Goal: Information Seeking & Learning: Learn about a topic

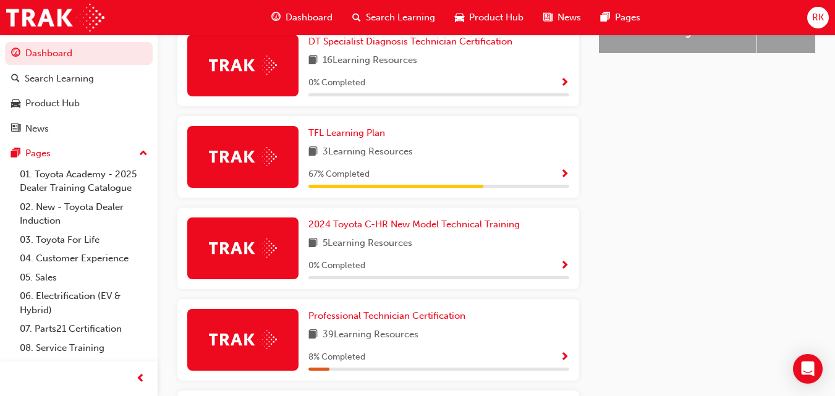
scroll to position [620, 0]
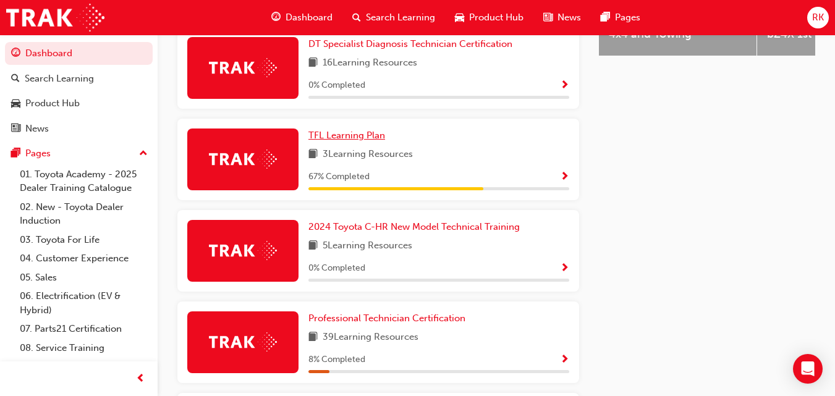
click at [353, 141] on span "TFL Learning Plan" at bounding box center [346, 135] width 77 height 11
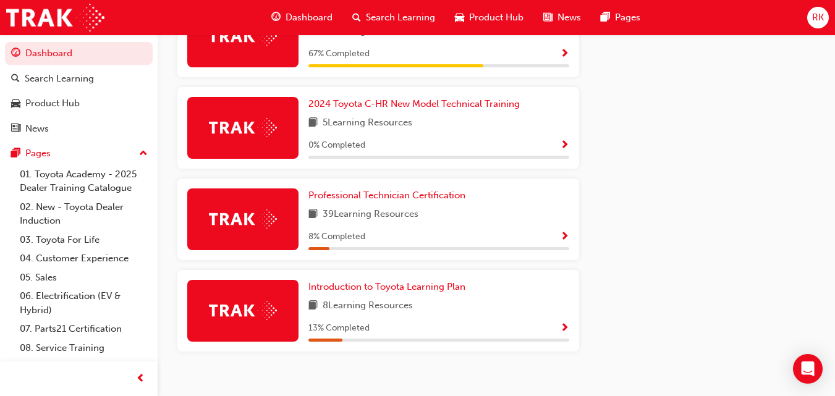
scroll to position [764, 0]
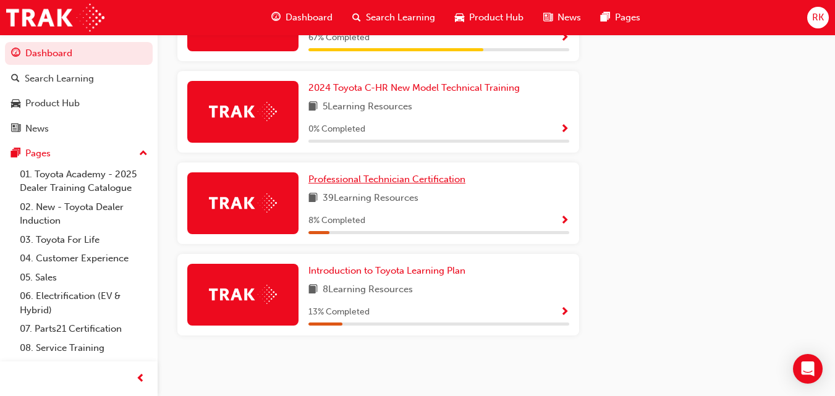
click at [396, 177] on span "Professional Technician Certification" at bounding box center [386, 179] width 157 height 11
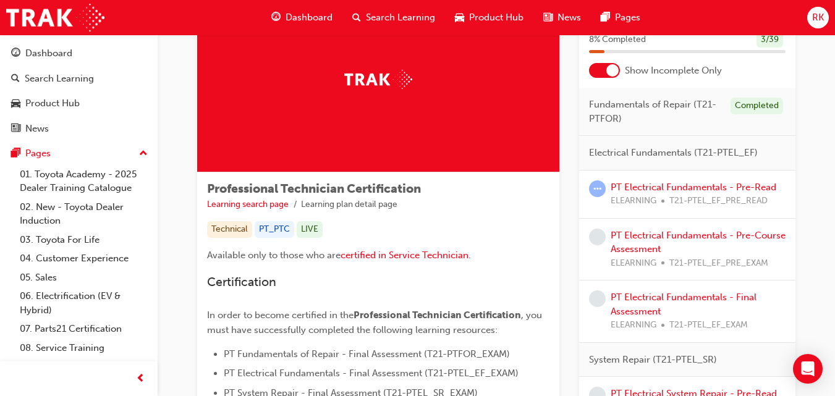
scroll to position [92, 0]
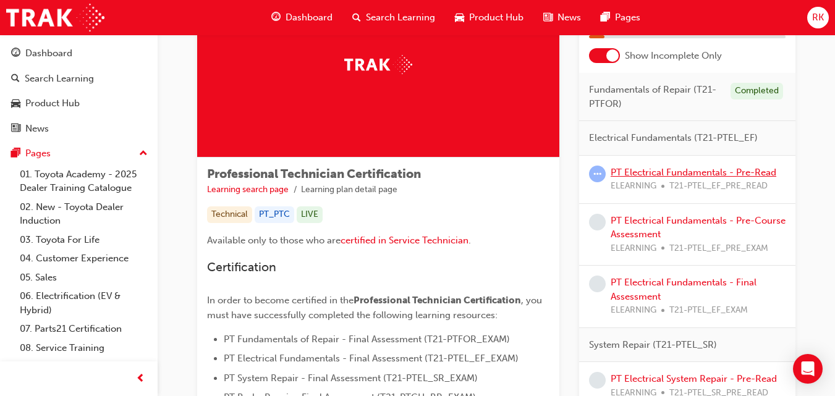
click at [719, 175] on link "PT Electrical Fundamentals - Pre-Read" at bounding box center [693, 172] width 166 height 11
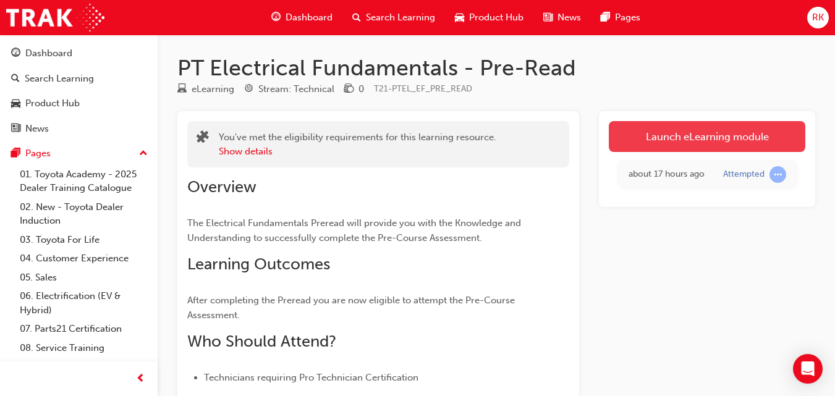
click at [663, 136] on link "Launch eLearning module" at bounding box center [707, 136] width 196 height 31
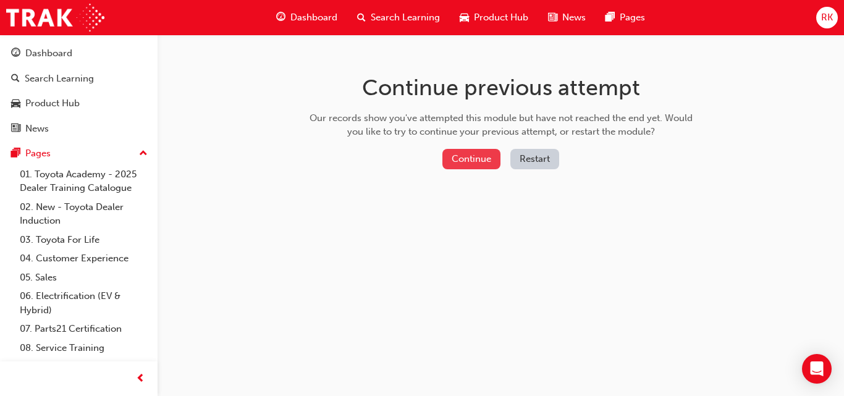
click at [478, 158] on button "Continue" at bounding box center [471, 159] width 58 height 20
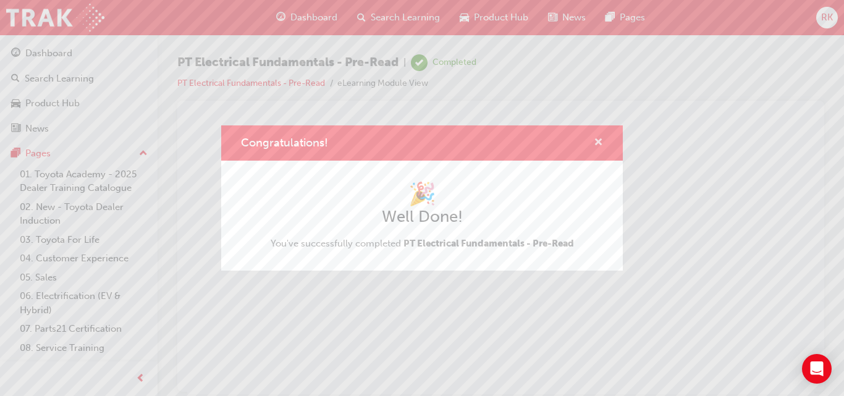
click at [597, 139] on span "cross-icon" at bounding box center [598, 143] width 9 height 11
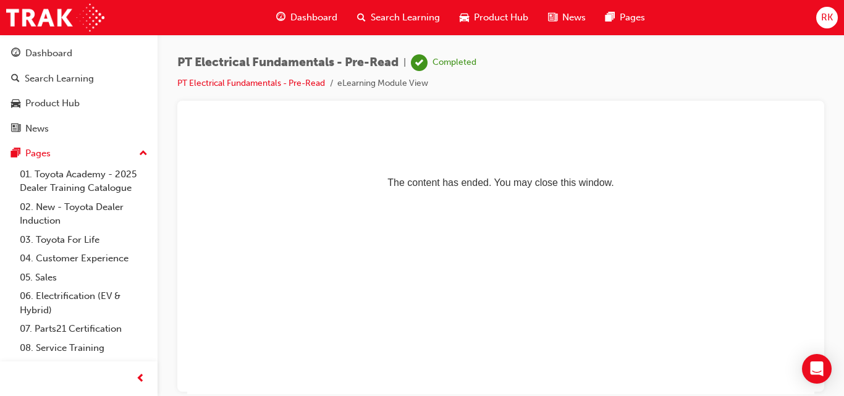
click at [823, 22] on span "RK" at bounding box center [827, 18] width 12 height 14
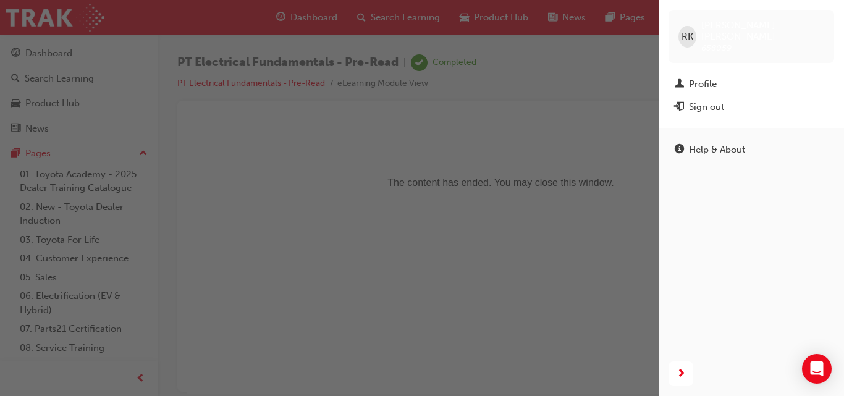
click at [518, 148] on div "button" at bounding box center [329, 198] width 659 height 396
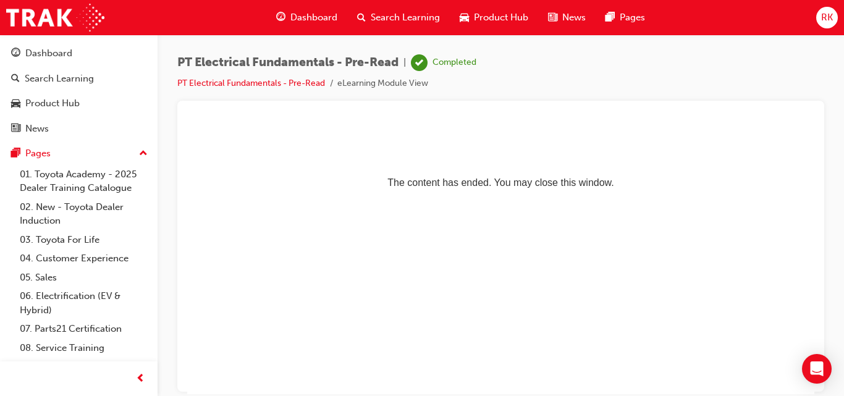
click at [316, 19] on span "Dashboard" at bounding box center [313, 18] width 47 height 14
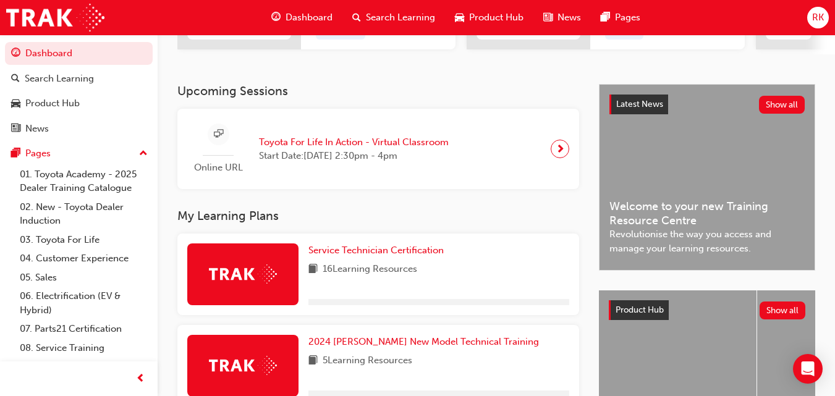
scroll to position [682, 0]
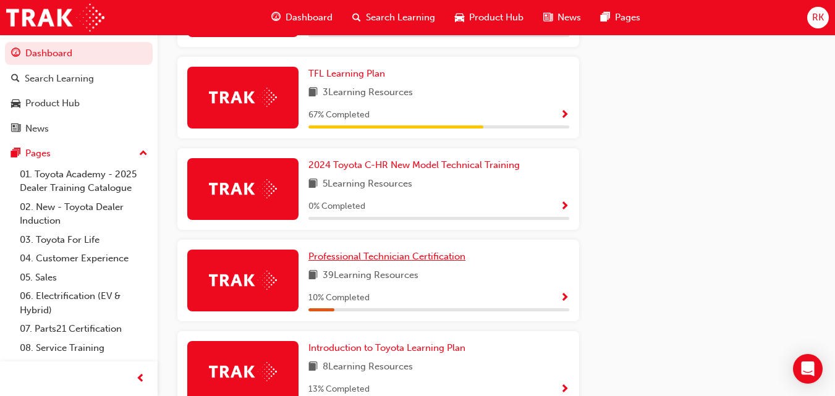
click at [445, 258] on span "Professional Technician Certification" at bounding box center [386, 256] width 157 height 11
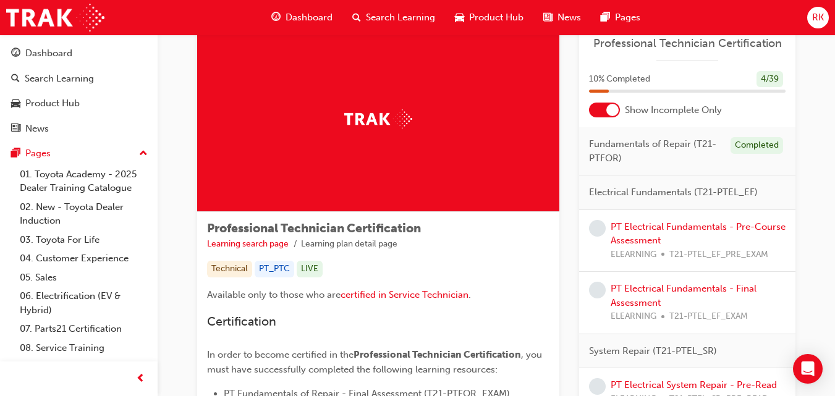
scroll to position [124, 0]
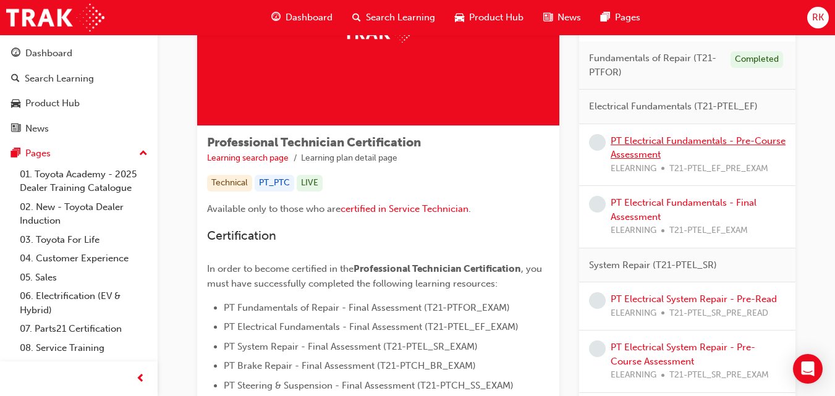
click at [730, 140] on link "PT Electrical Fundamentals - Pre-Course Assessment" at bounding box center [697, 147] width 175 height 25
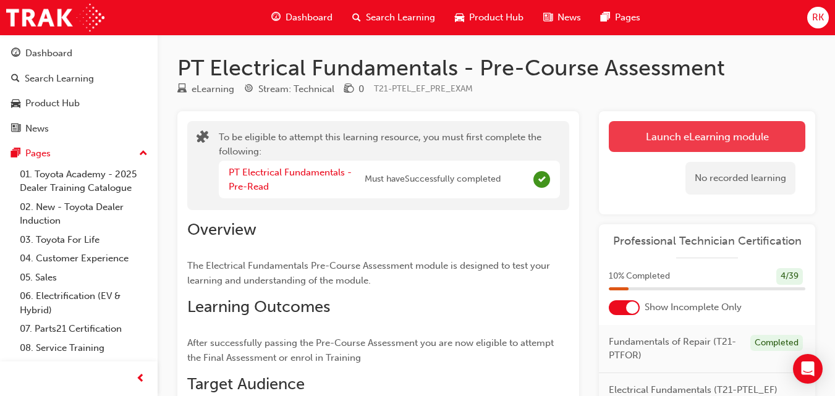
click at [714, 147] on button "Launch eLearning module" at bounding box center [707, 136] width 196 height 31
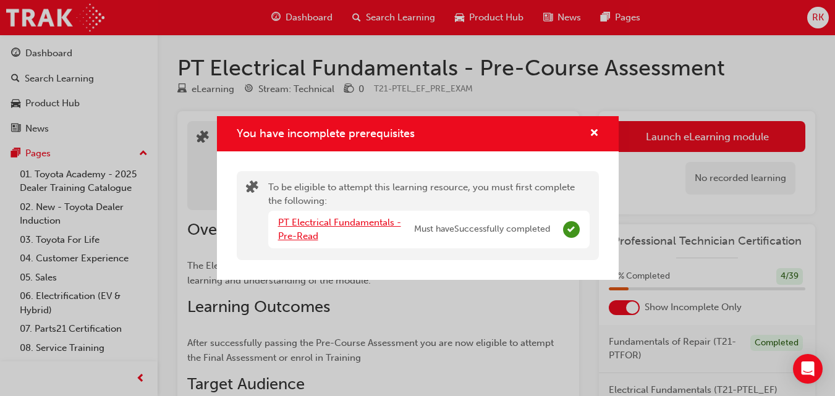
click at [381, 224] on link "PT Electrical Fundamentals - Pre-Read" at bounding box center [339, 229] width 123 height 25
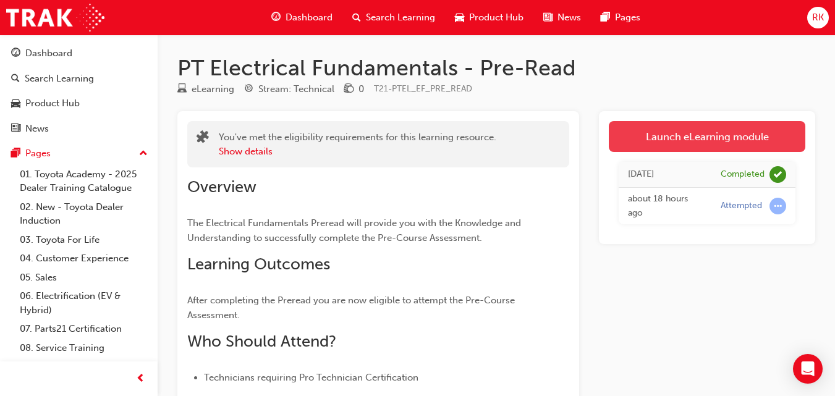
click at [746, 148] on link "Launch eLearning module" at bounding box center [707, 136] width 196 height 31
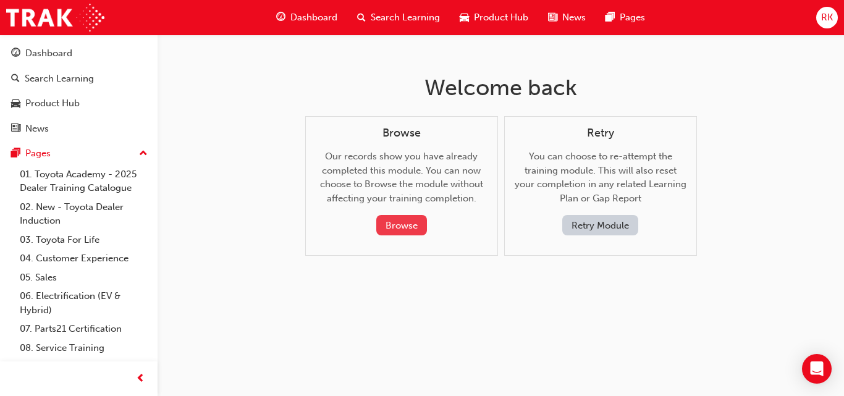
click at [405, 225] on button "Browse" at bounding box center [401, 225] width 51 height 20
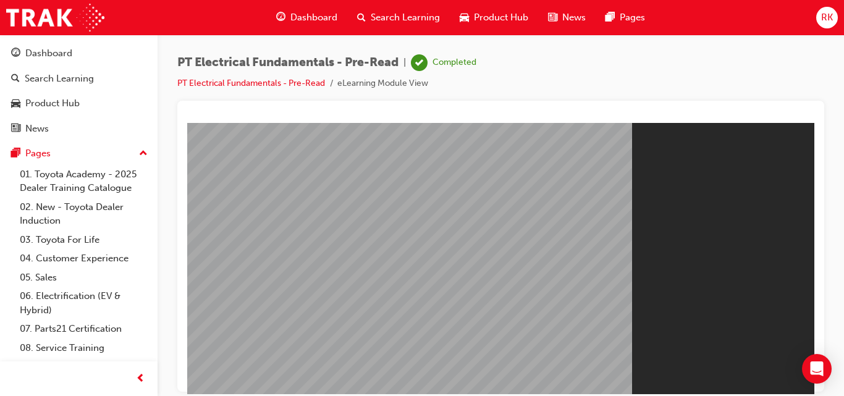
click at [708, 106] on div at bounding box center [500, 246] width 647 height 291
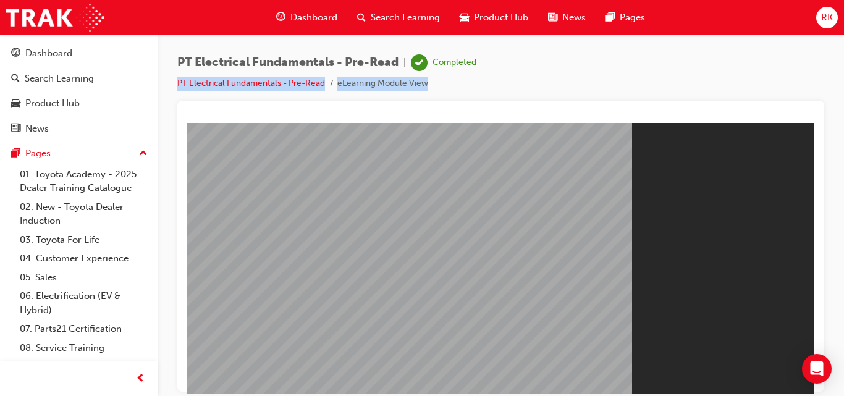
drag, startPoint x: 708, startPoint y: 106, endPoint x: 843, endPoint y: 44, distance: 148.8
click at [843, 44] on div "PT Electrical Fundamentals - Pre-Read | Completed PT Electrical Fundamentals - …" at bounding box center [501, 200] width 686 height 331
click at [538, 90] on div "PT Electrical Fundamentals - Pre-Read | Completed PT Electrical Fundamentals - …" at bounding box center [500, 77] width 647 height 46
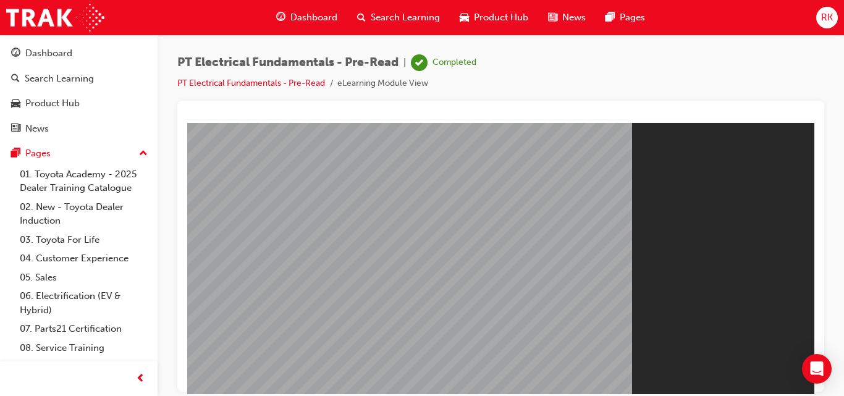
click at [314, 9] on div "Dashboard" at bounding box center [306, 17] width 81 height 25
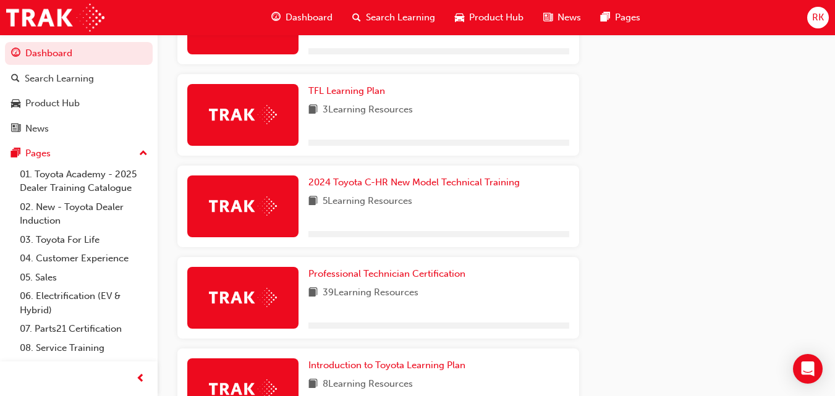
scroll to position [668, 0]
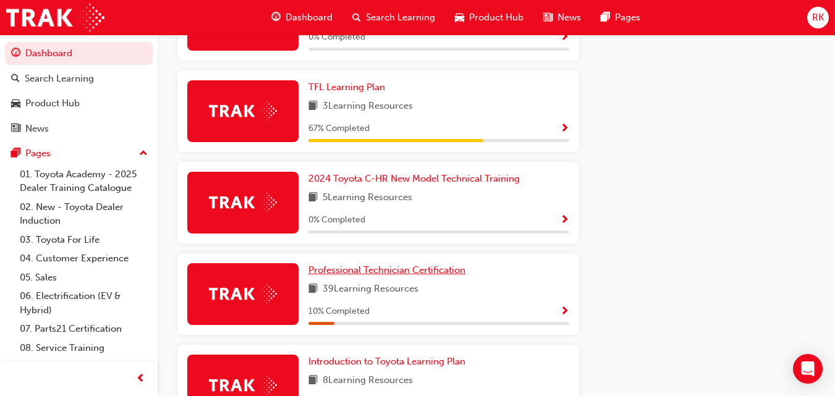
click at [427, 274] on span "Professional Technician Certification" at bounding box center [386, 269] width 157 height 11
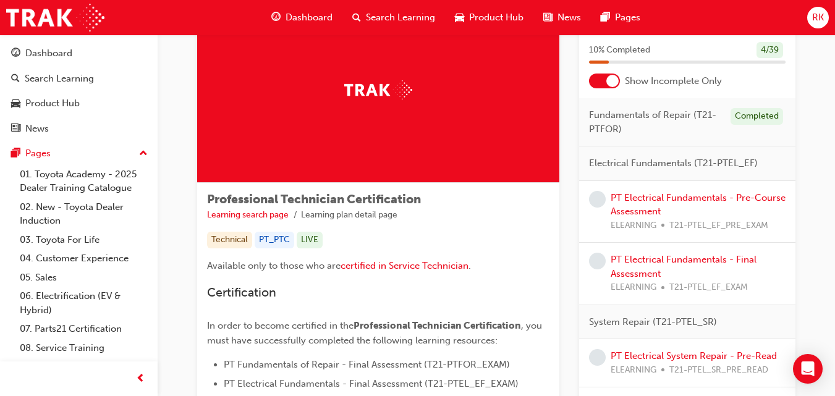
scroll to position [166, 0]
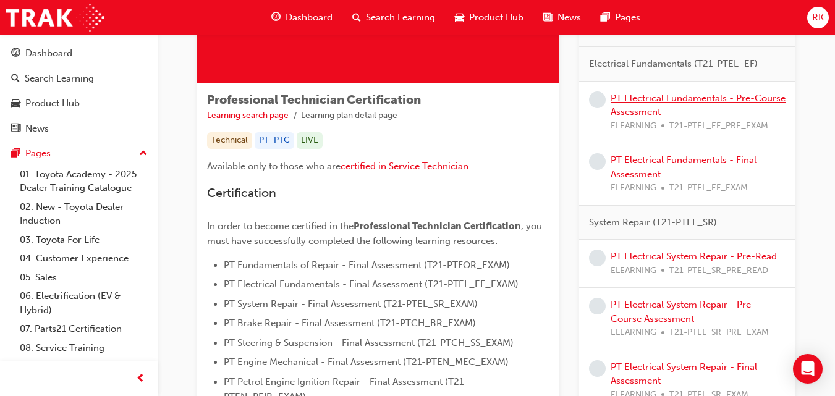
click at [708, 96] on link "PT Electrical Fundamentals - Pre-Course Assessment" at bounding box center [697, 105] width 175 height 25
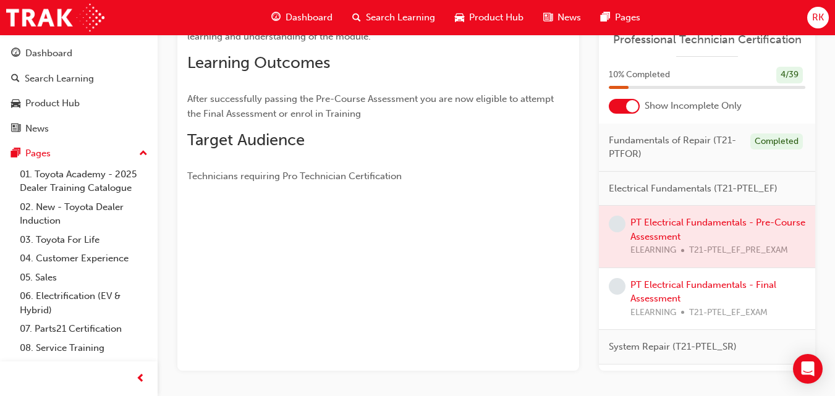
scroll to position [247, 0]
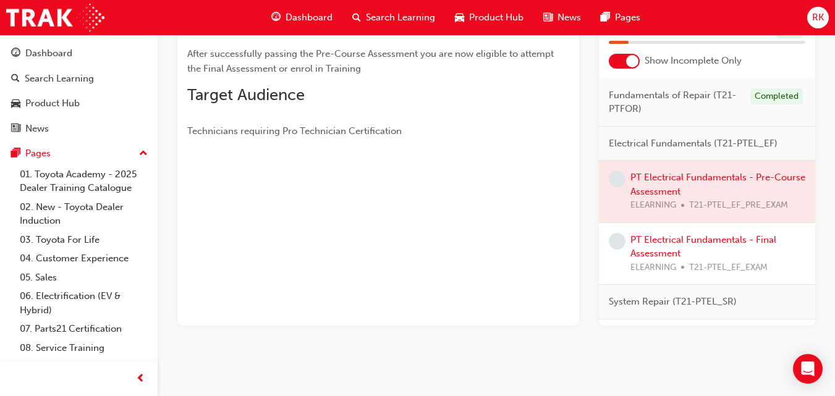
click at [665, 179] on div at bounding box center [707, 192] width 216 height 62
click at [660, 174] on div at bounding box center [707, 192] width 216 height 62
click at [617, 177] on span "learningRecordVerb_NONE-icon" at bounding box center [617, 179] width 17 height 17
click at [677, 178] on div at bounding box center [707, 192] width 216 height 62
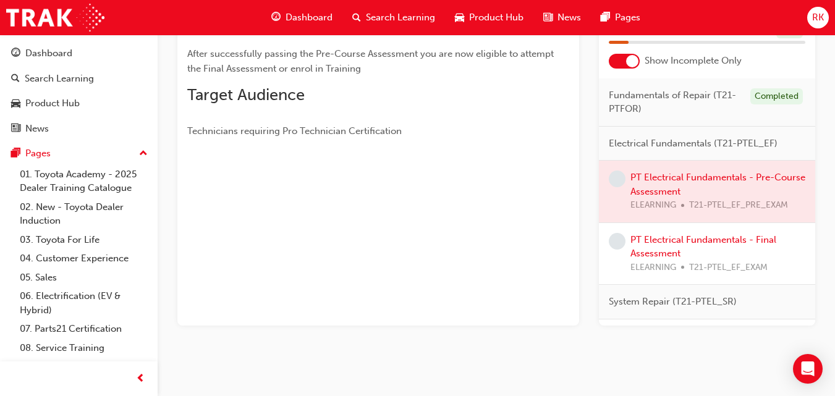
click at [677, 178] on div at bounding box center [707, 192] width 216 height 62
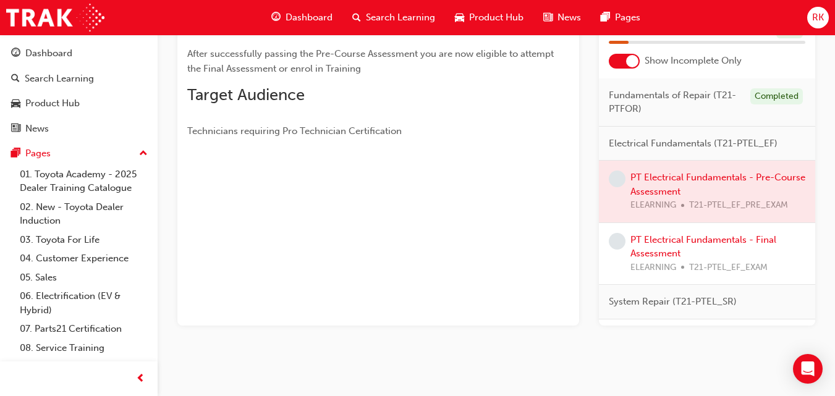
click at [677, 178] on div at bounding box center [707, 192] width 216 height 62
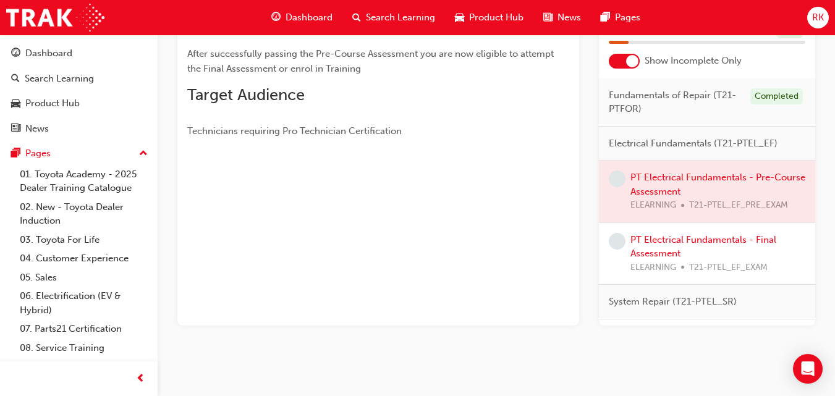
click at [677, 178] on div at bounding box center [707, 192] width 216 height 62
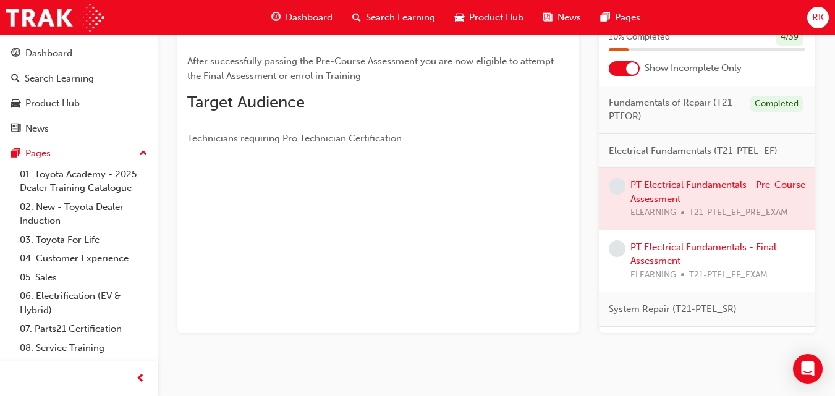
scroll to position [241, 0]
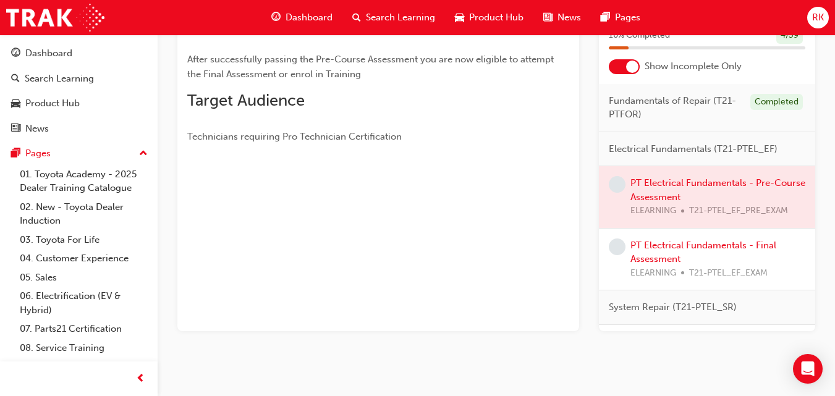
click at [691, 187] on div at bounding box center [707, 197] width 216 height 62
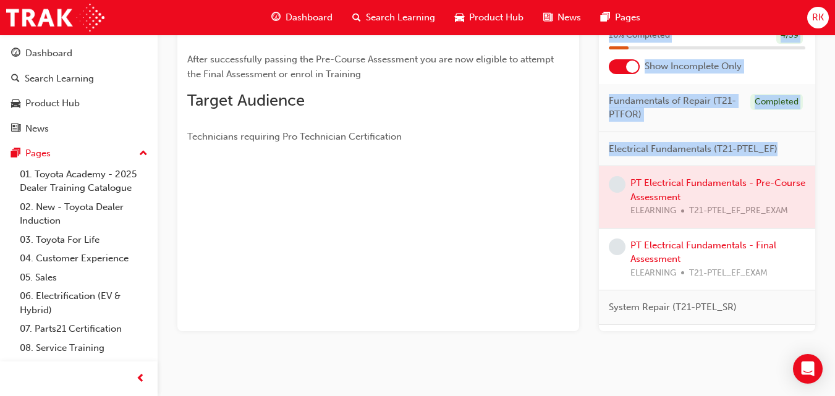
drag, startPoint x: 691, startPoint y: 187, endPoint x: 536, endPoint y: 139, distance: 162.4
click at [536, 139] on div "You've met the eligibility requirements for this learning resource. Show detail…" at bounding box center [496, 100] width 638 height 461
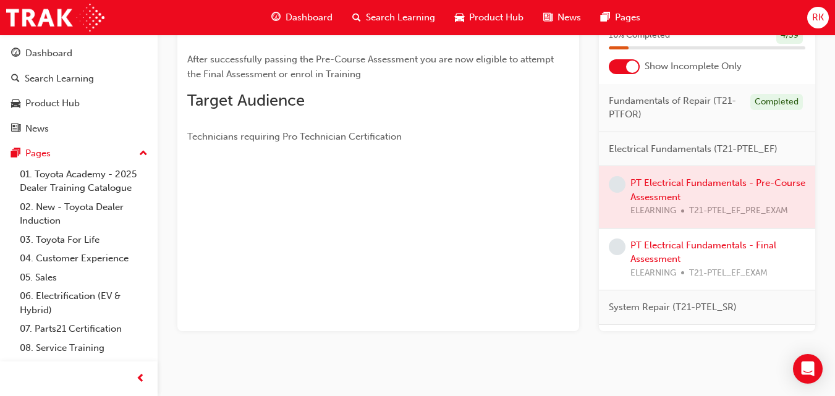
click at [602, 315] on div "System Repair (T21-PTEL_SR)" at bounding box center [707, 307] width 216 height 35
click at [703, 242] on link "PT Electrical Fundamentals - Final Assessment" at bounding box center [703, 252] width 146 height 25
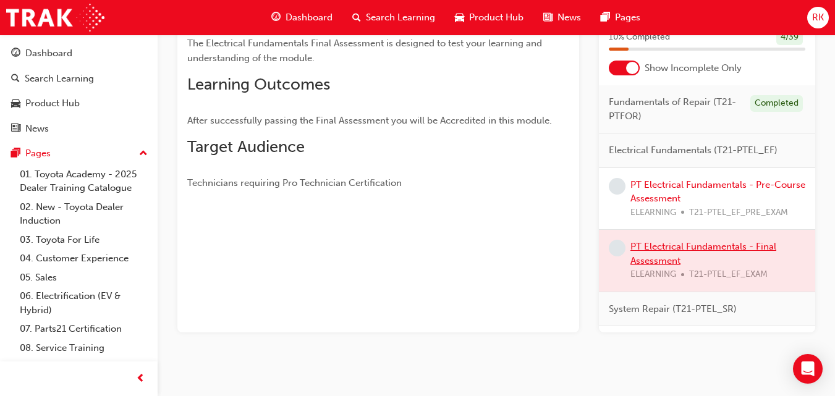
scroll to position [247, 0]
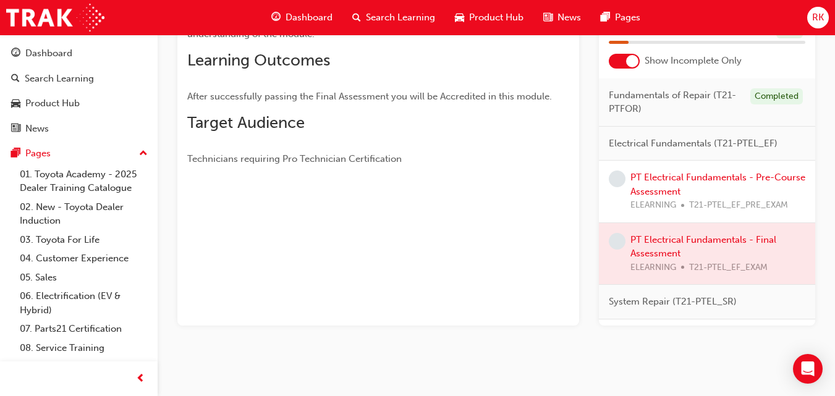
click at [680, 244] on div at bounding box center [707, 254] width 216 height 62
click at [683, 239] on div at bounding box center [707, 254] width 216 height 62
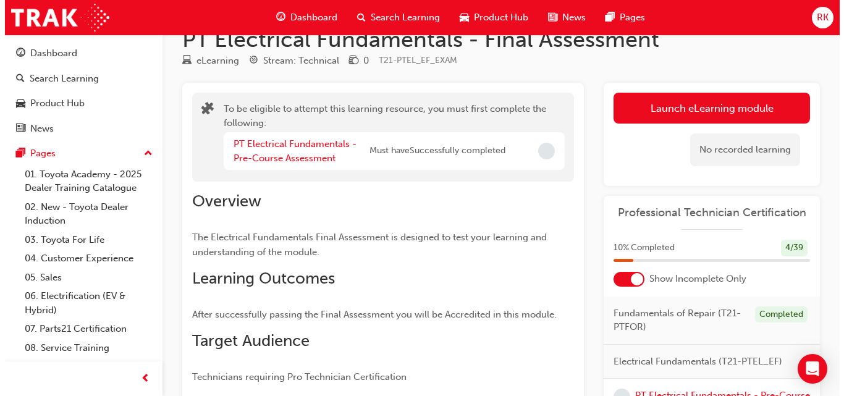
scroll to position [0, 0]
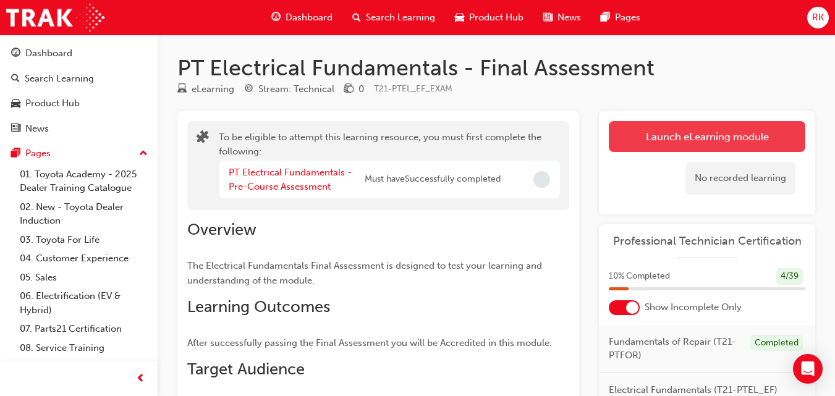
click at [693, 137] on button "Launch eLearning module" at bounding box center [707, 136] width 196 height 31
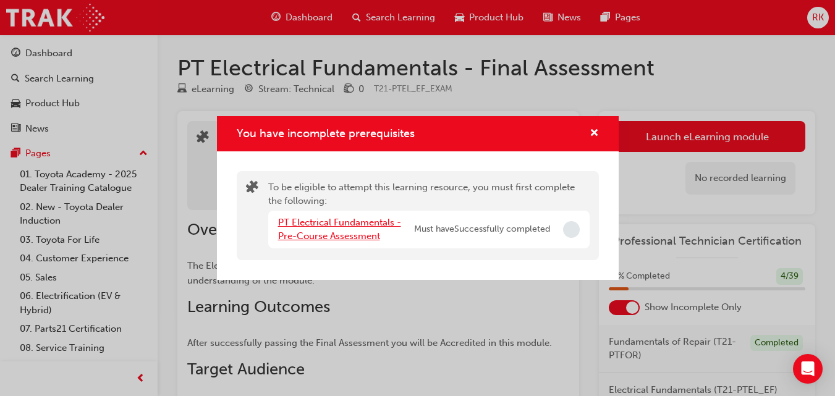
click at [365, 224] on link "PT Electrical Fundamentals - Pre-Course Assessment" at bounding box center [339, 229] width 123 height 25
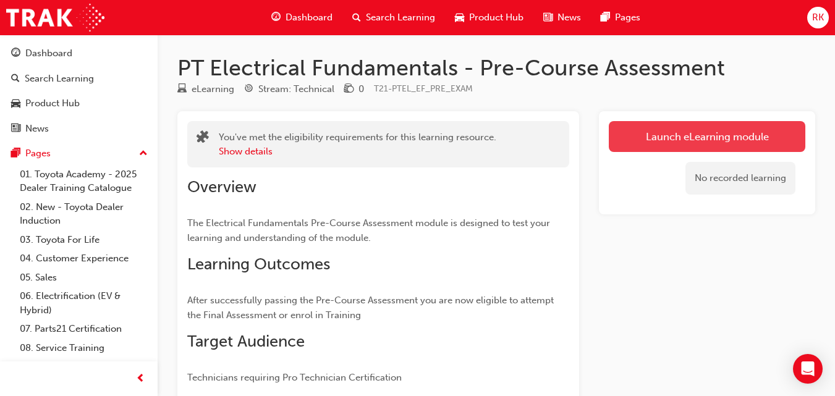
click at [700, 130] on link "Launch eLearning module" at bounding box center [707, 136] width 196 height 31
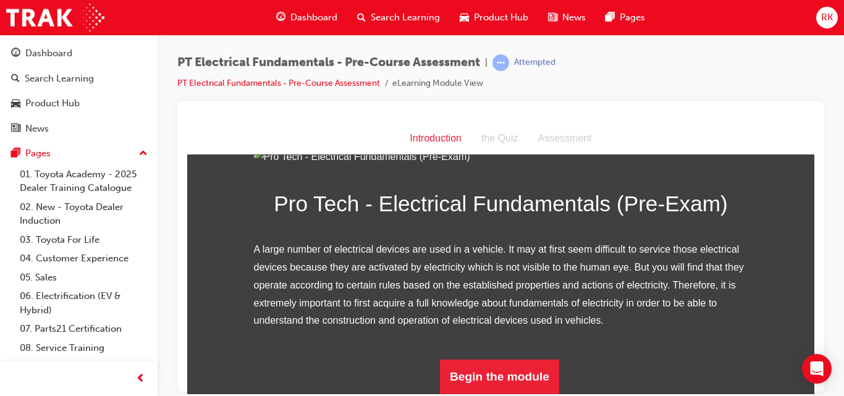
scroll to position [176, 0]
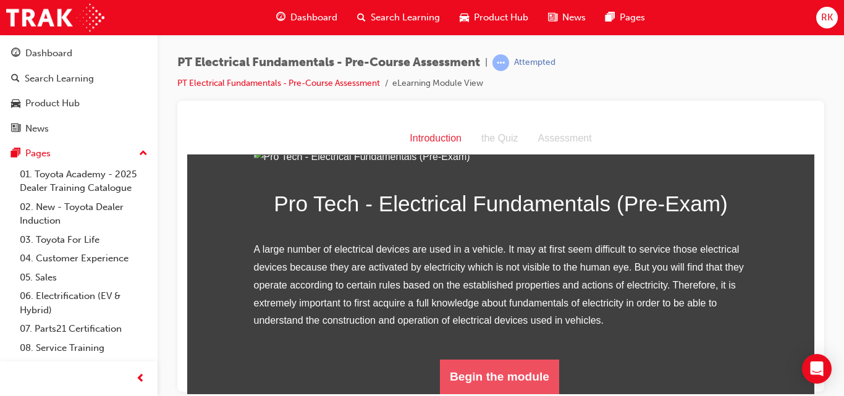
click at [503, 374] on button "Begin the module" at bounding box center [499, 376] width 119 height 35
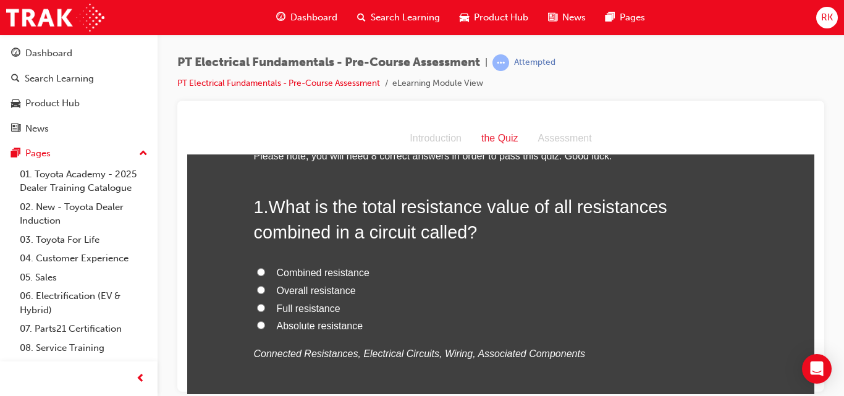
scroll to position [62, 0]
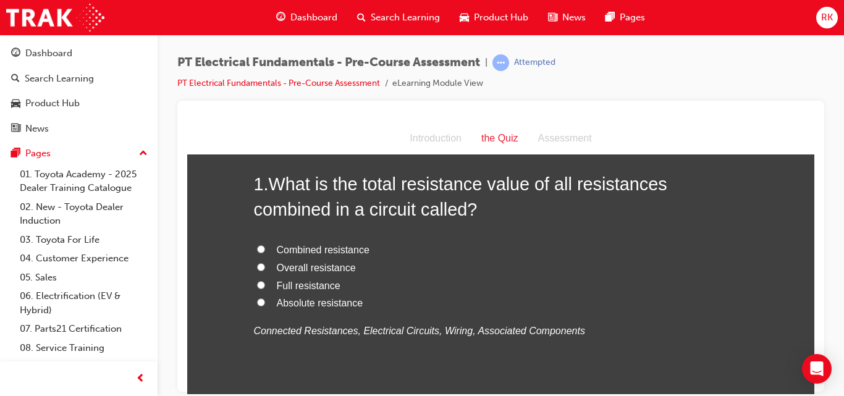
click at [257, 264] on input "Overall resistance" at bounding box center [261, 267] width 8 height 8
radio input "true"
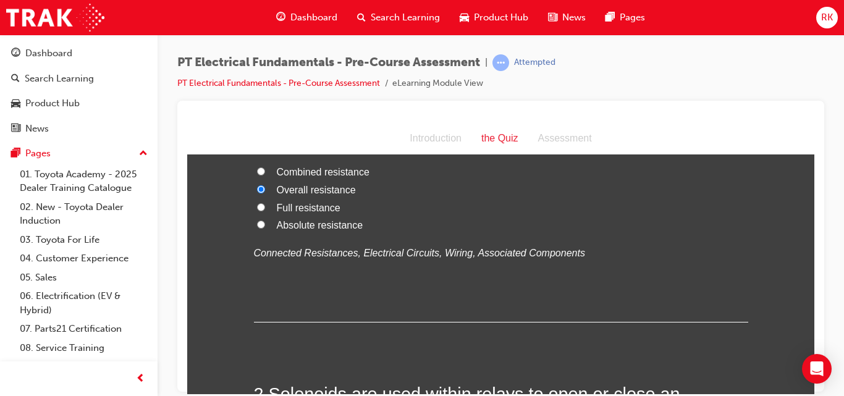
scroll to position [23, 0]
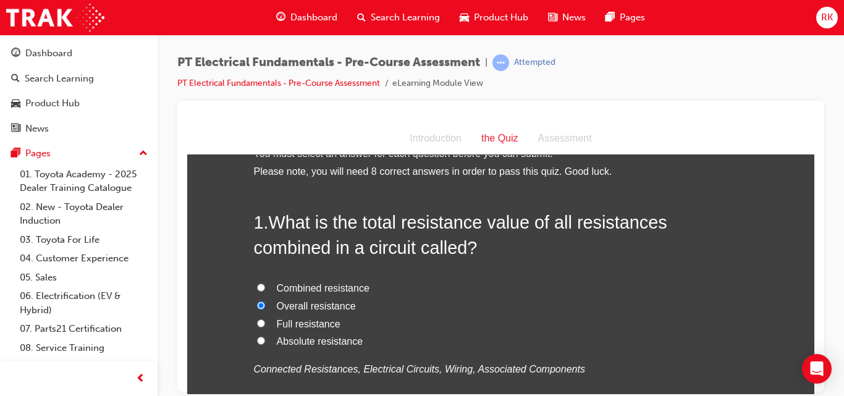
click at [258, 283] on input "Combined resistance" at bounding box center [261, 287] width 8 height 8
radio input "true"
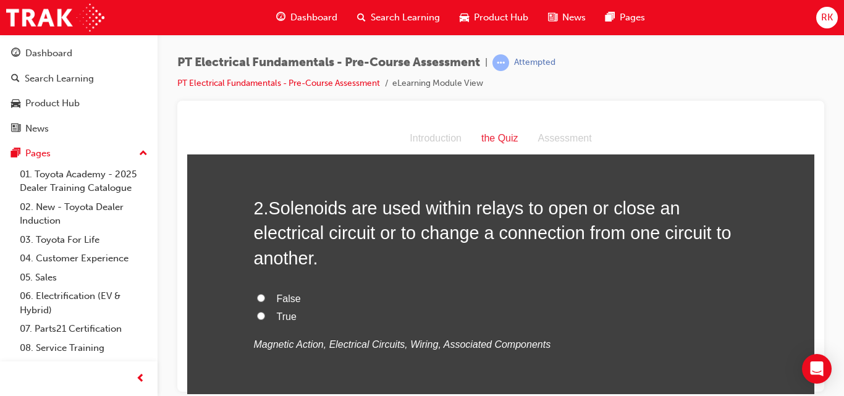
scroll to position [357, 0]
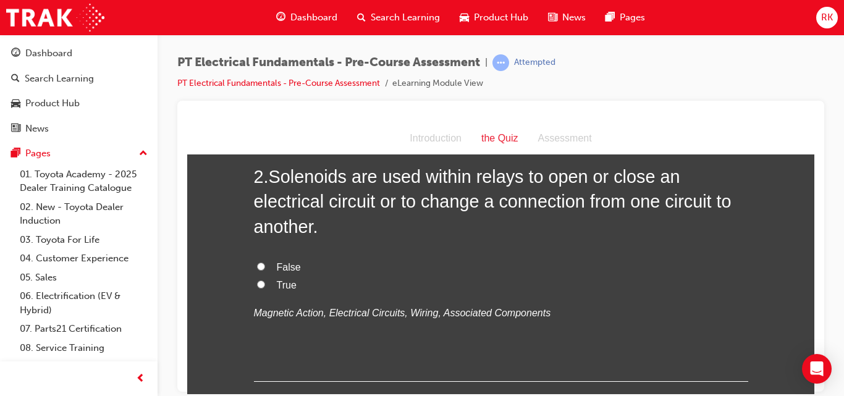
click at [257, 284] on input "True" at bounding box center [261, 284] width 8 height 8
radio input "true"
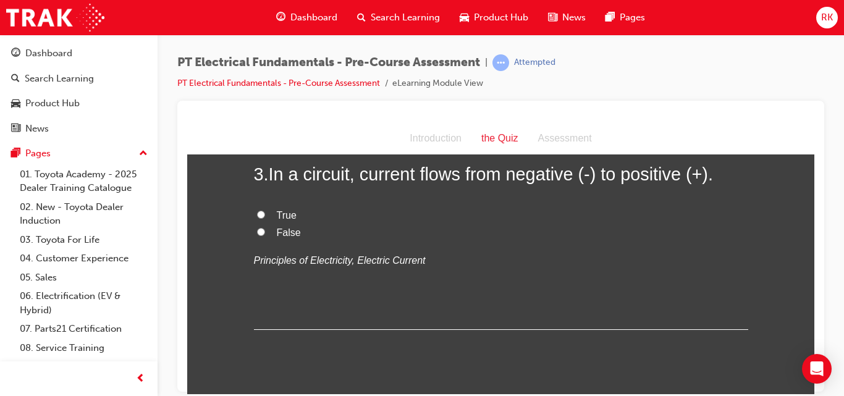
scroll to position [621, 0]
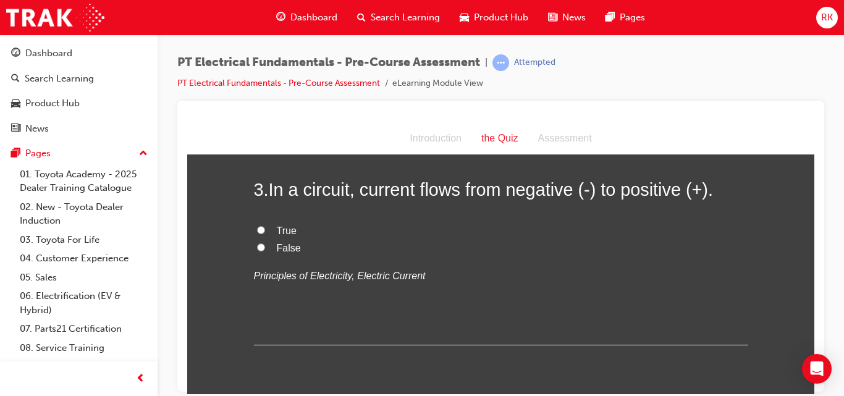
click at [257, 247] on input "False" at bounding box center [261, 247] width 8 height 8
radio input "true"
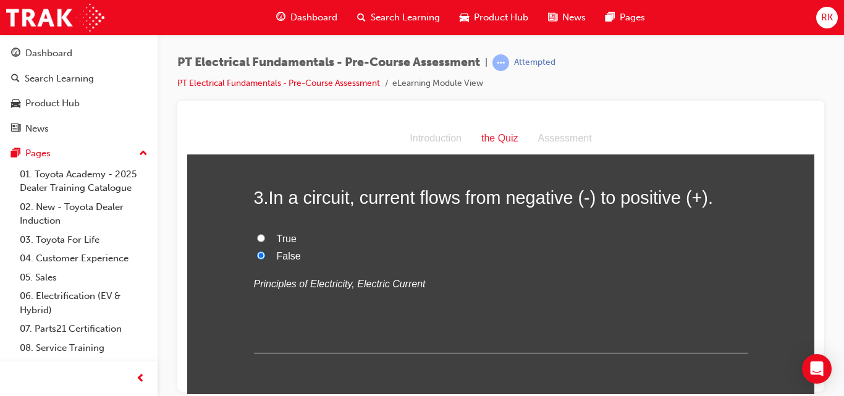
scroll to position [597, 0]
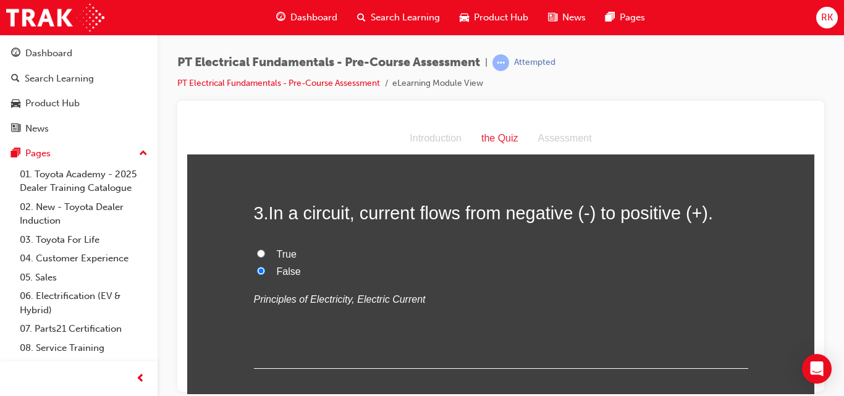
drag, startPoint x: 811, startPoint y: 179, endPoint x: 1007, endPoint y: 313, distance: 237.0
click at [257, 255] on input "True" at bounding box center [261, 253] width 8 height 8
radio input "true"
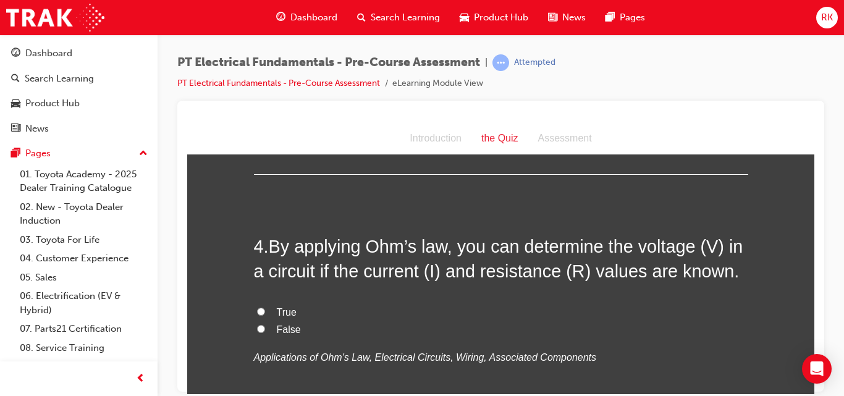
scroll to position [807, 0]
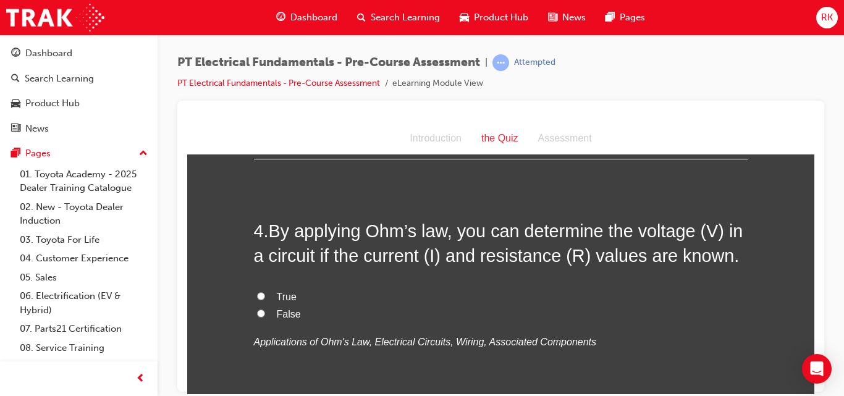
click at [257, 298] on input "True" at bounding box center [261, 296] width 8 height 8
radio input "true"
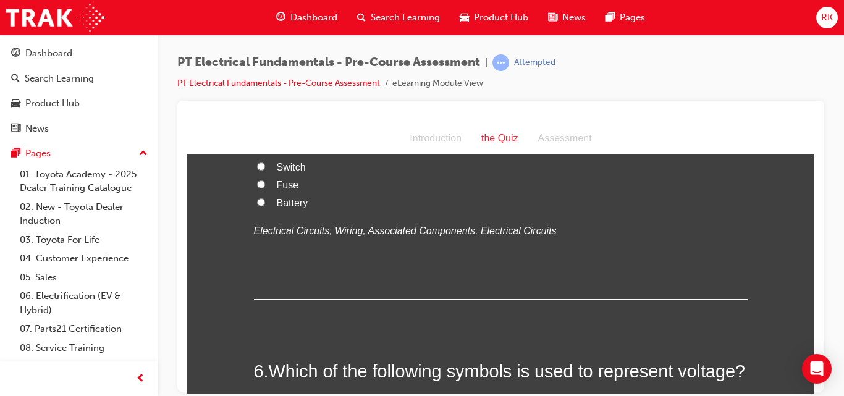
scroll to position [1257, 0]
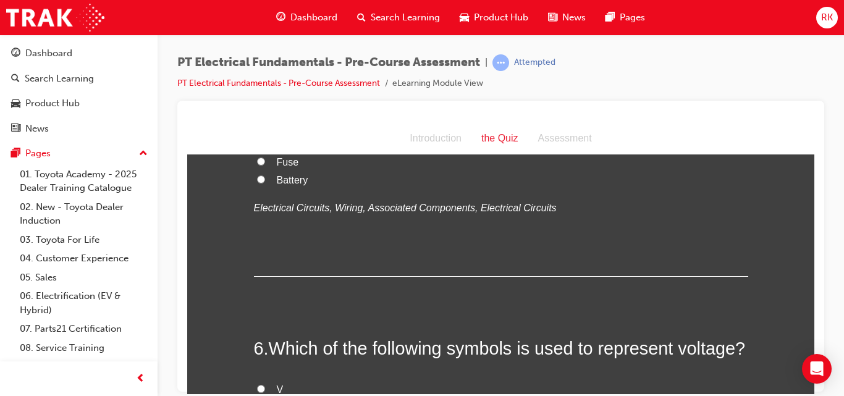
click at [257, 147] on input "Switch" at bounding box center [261, 143] width 8 height 8
radio input "true"
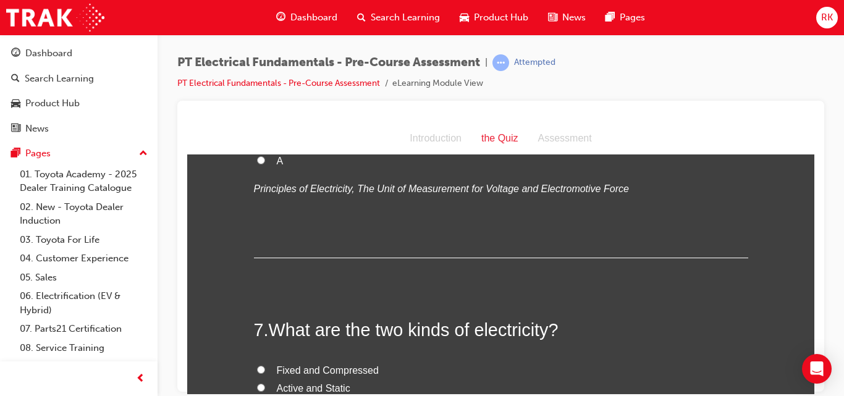
scroll to position [1529, 0]
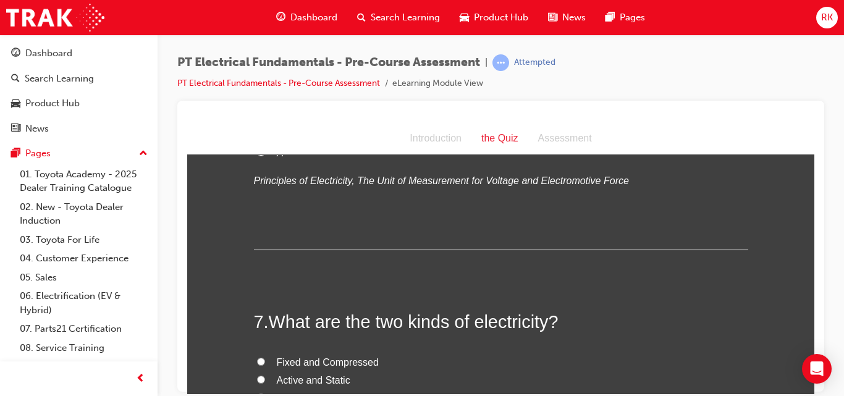
click at [257, 120] on input "V" at bounding box center [261, 116] width 8 height 8
radio input "true"
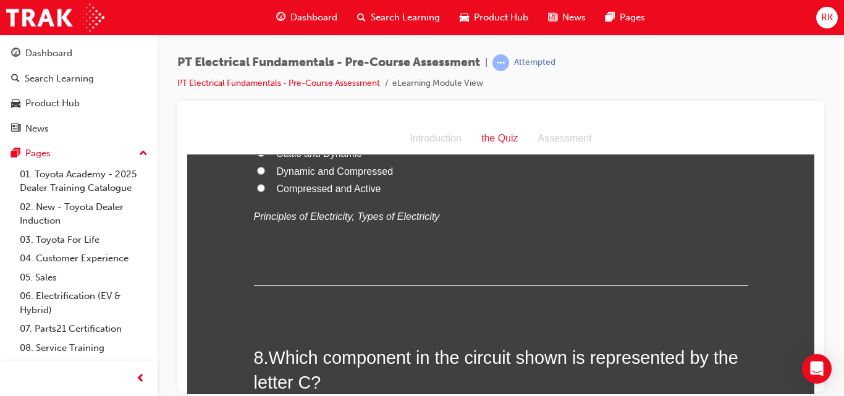
scroll to position [1758, 0]
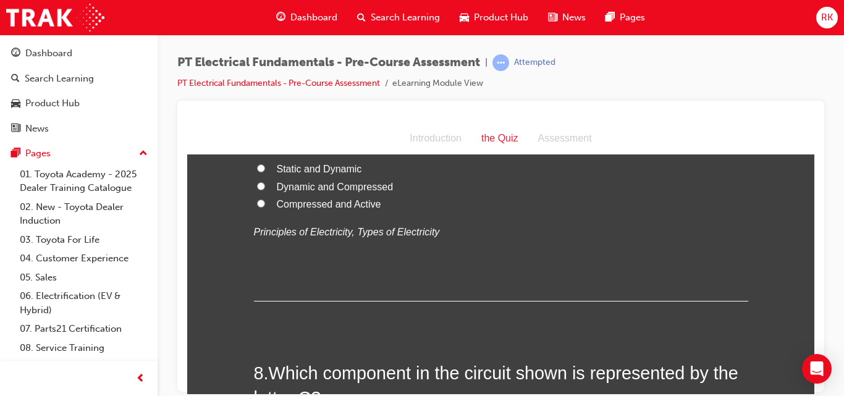
click at [257, 172] on input "Static and Dynamic" at bounding box center [261, 168] width 8 height 8
radio input "true"
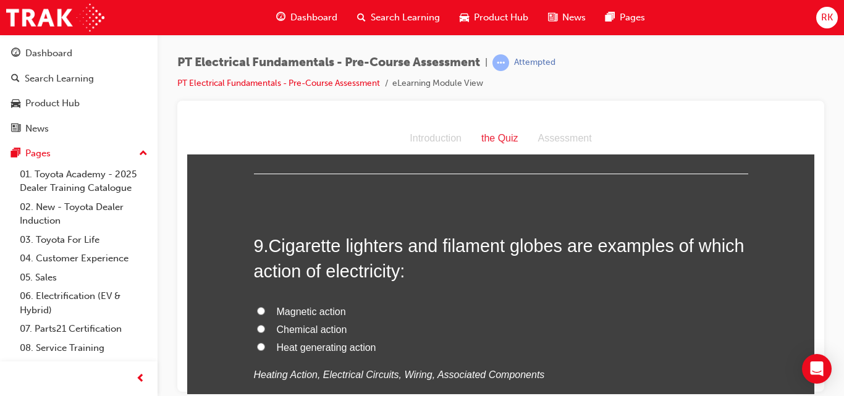
scroll to position [2216, 0]
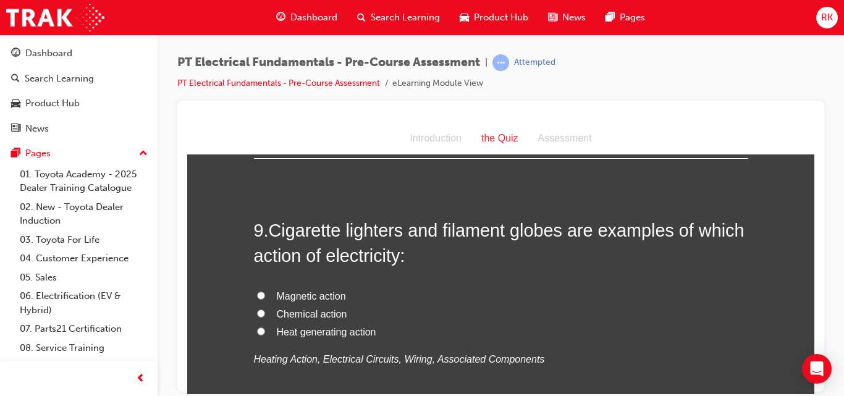
click at [257, 29] on input "Fuse" at bounding box center [261, 25] width 8 height 8
radio input "true"
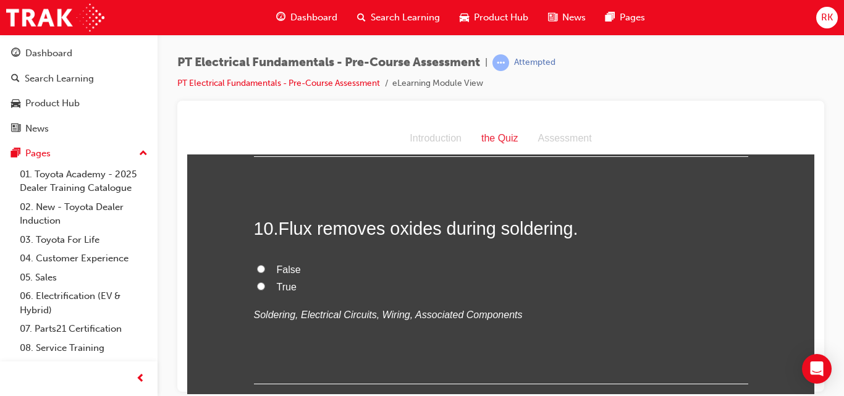
scroll to position [2526, 0]
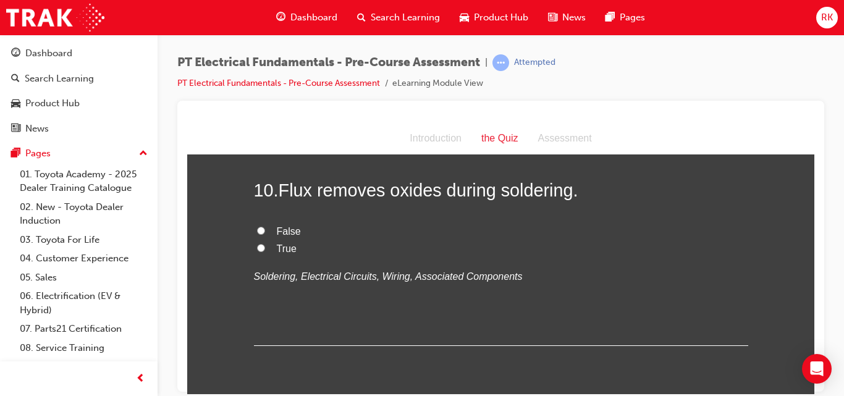
click at [258, 25] on input "Heat generating action" at bounding box center [261, 21] width 8 height 8
radio input "true"
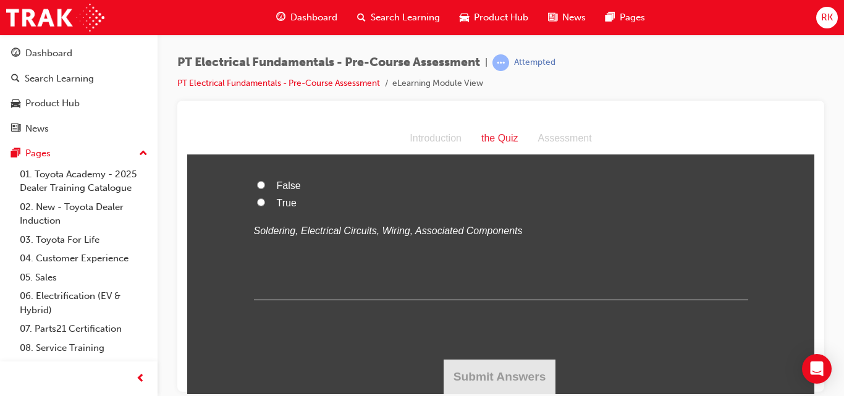
scroll to position [2809, 0]
drag, startPoint x: 810, startPoint y: 344, endPoint x: 1004, endPoint y: 489, distance: 242.7
click at [257, 206] on input "True" at bounding box center [261, 202] width 8 height 8
radio input "true"
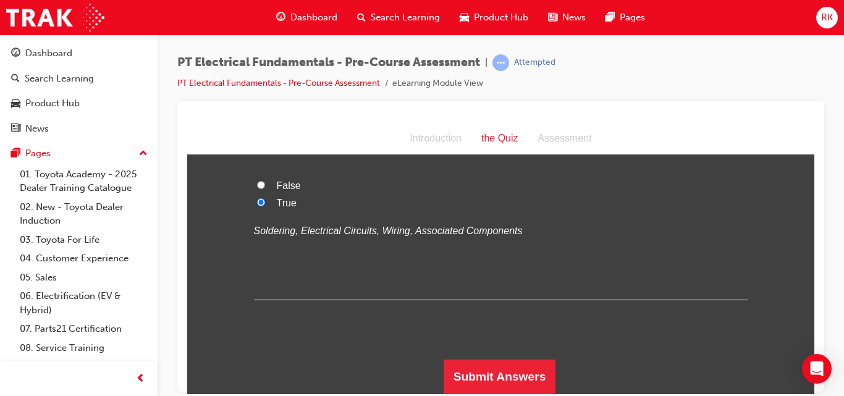
scroll to position [2855, 0]
drag, startPoint x: 809, startPoint y: 178, endPoint x: 991, endPoint y: 503, distance: 372.3
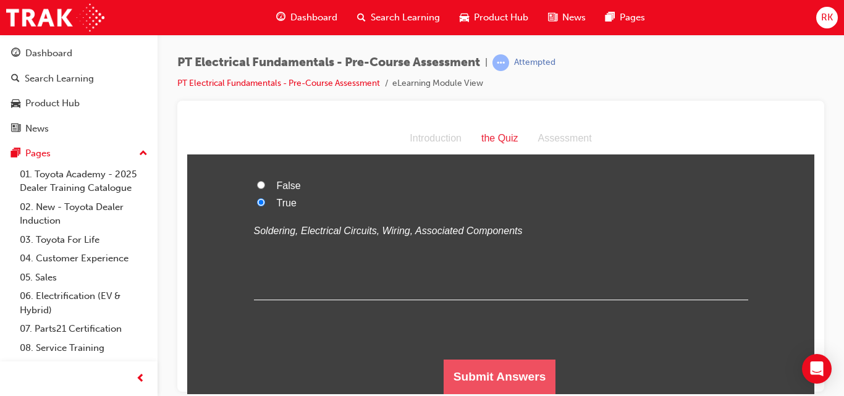
click at [479, 376] on button "Submit Answers" at bounding box center [500, 376] width 112 height 35
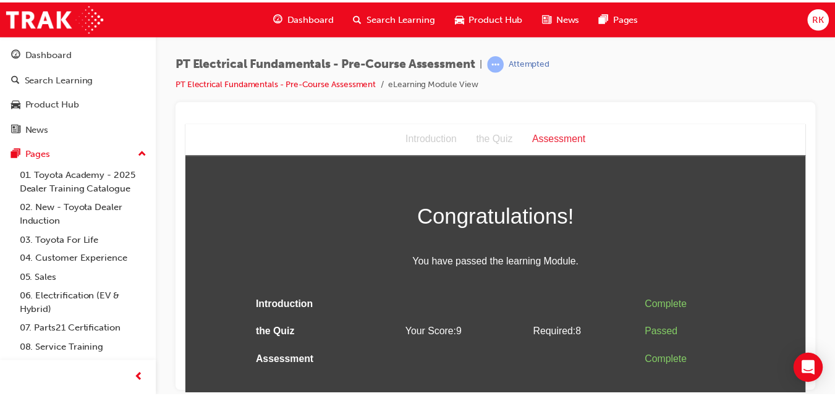
scroll to position [0, 0]
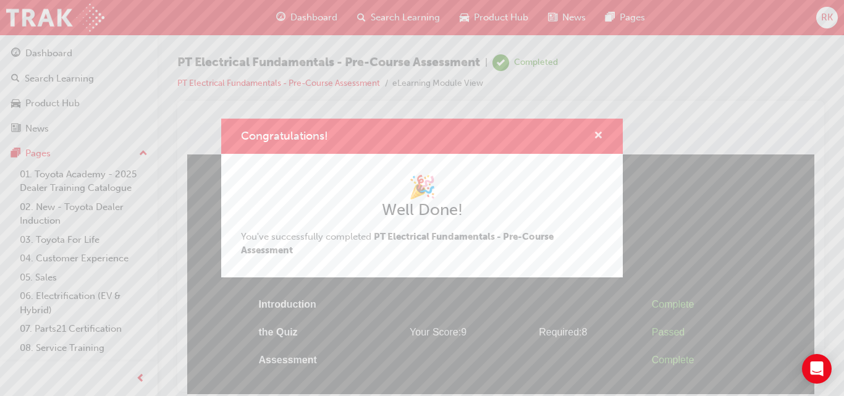
click at [600, 135] on span "cross-icon" at bounding box center [598, 136] width 9 height 11
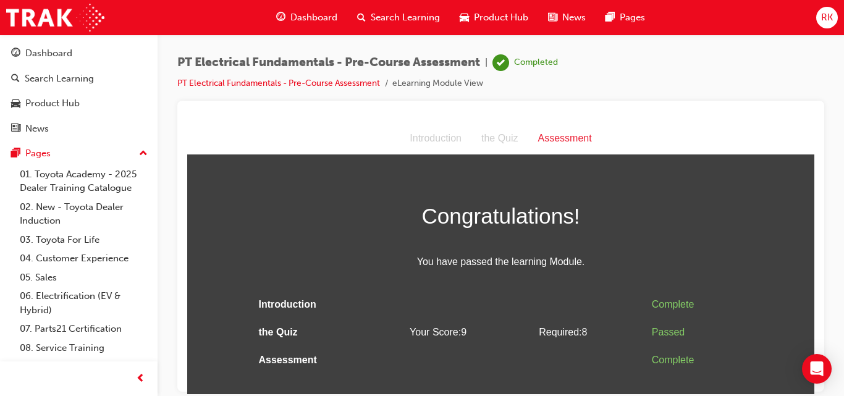
click at [303, 17] on span "Dashboard" at bounding box center [313, 18] width 47 height 14
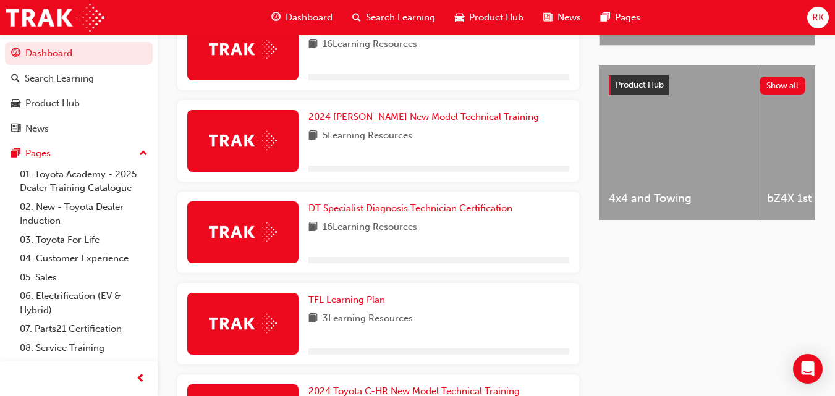
scroll to position [682, 0]
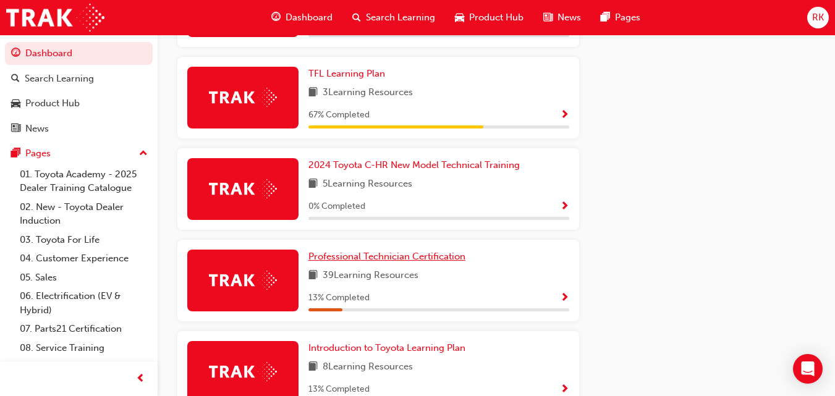
click at [423, 259] on span "Professional Technician Certification" at bounding box center [386, 256] width 157 height 11
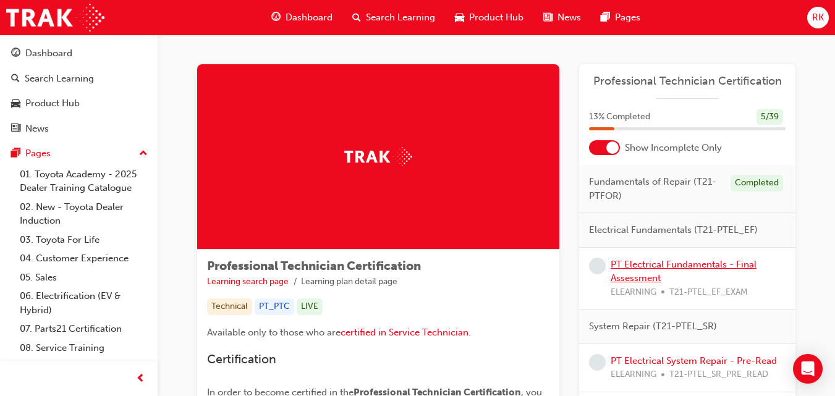
click at [657, 260] on link "PT Electrical Fundamentals - Final Assessment" at bounding box center [683, 271] width 146 height 25
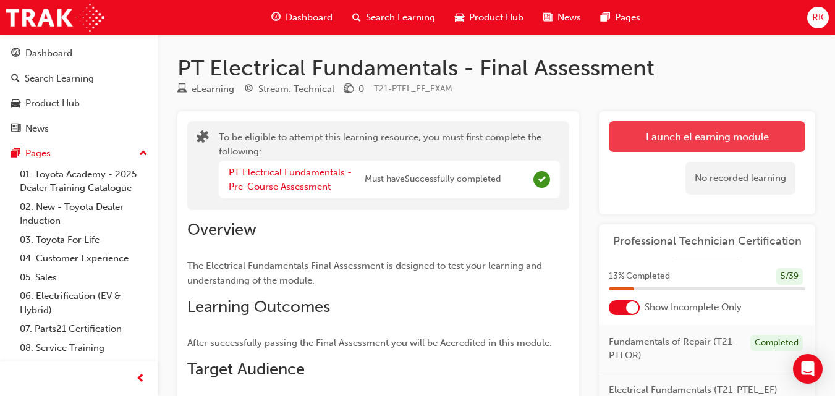
click at [676, 139] on button "Launch eLearning module" at bounding box center [707, 136] width 196 height 31
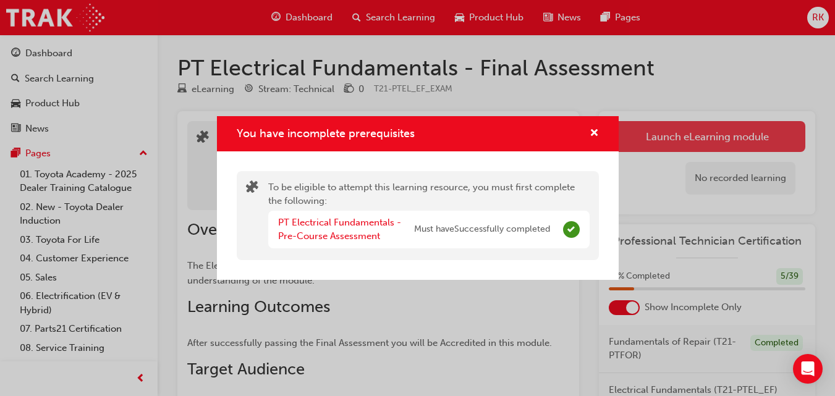
click at [676, 139] on div "You have incomplete prerequisites To be eligible to attempt this learning resou…" at bounding box center [417, 198] width 835 height 396
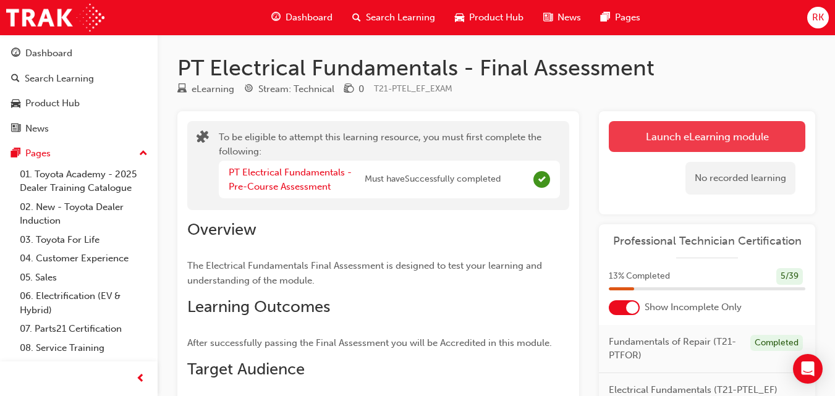
click at [683, 144] on button "Launch eLearning module" at bounding box center [707, 136] width 196 height 31
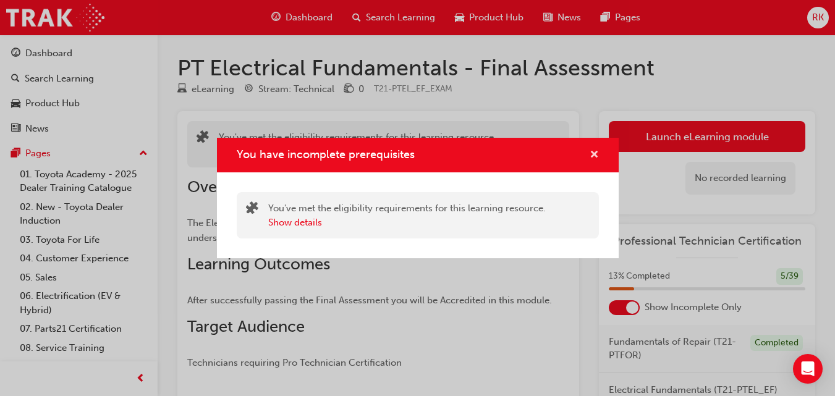
click at [594, 153] on span "cross-icon" at bounding box center [593, 155] width 9 height 11
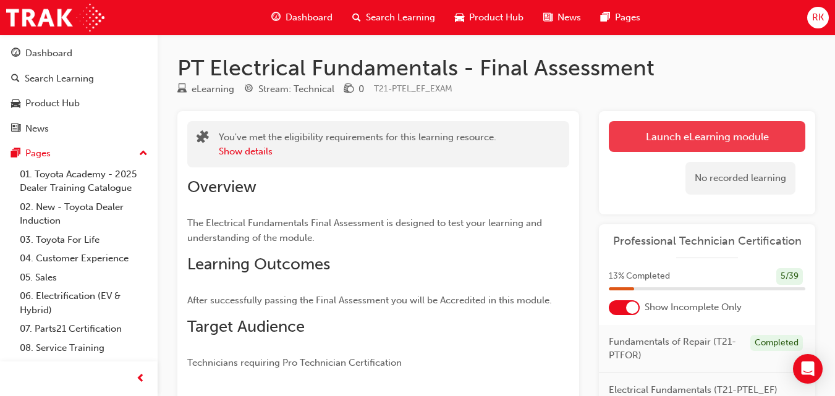
click at [656, 147] on button "Launch eLearning module" at bounding box center [707, 136] width 196 height 31
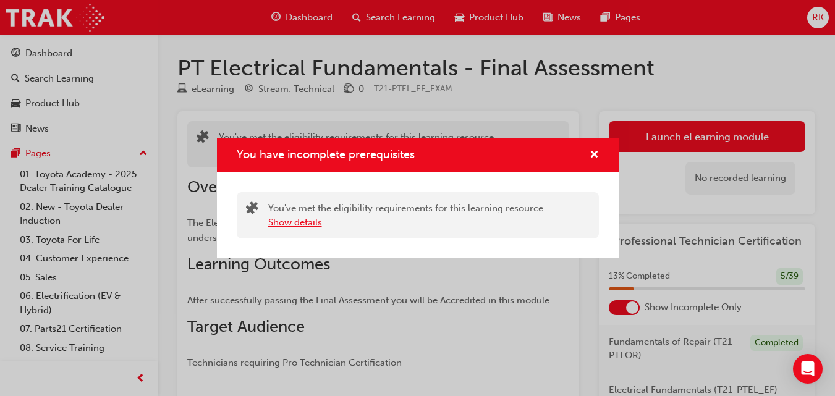
click at [279, 225] on button "Show details" at bounding box center [295, 223] width 54 height 14
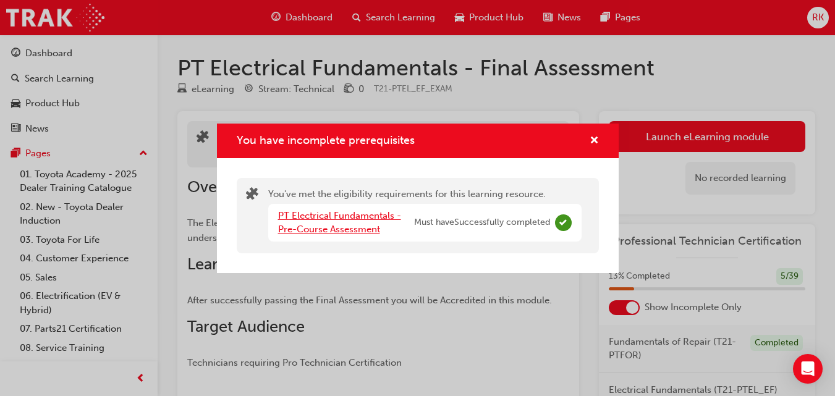
click at [291, 227] on link "PT Electrical Fundamentals - Pre-Course Assessment" at bounding box center [339, 222] width 123 height 25
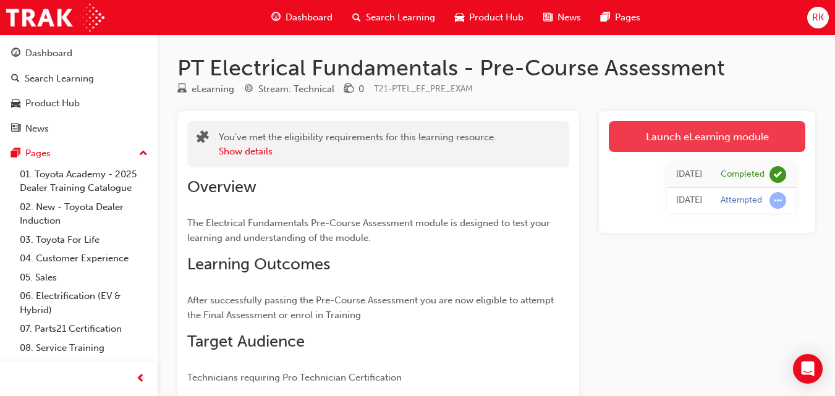
click at [660, 131] on link "Launch eLearning module" at bounding box center [707, 136] width 196 height 31
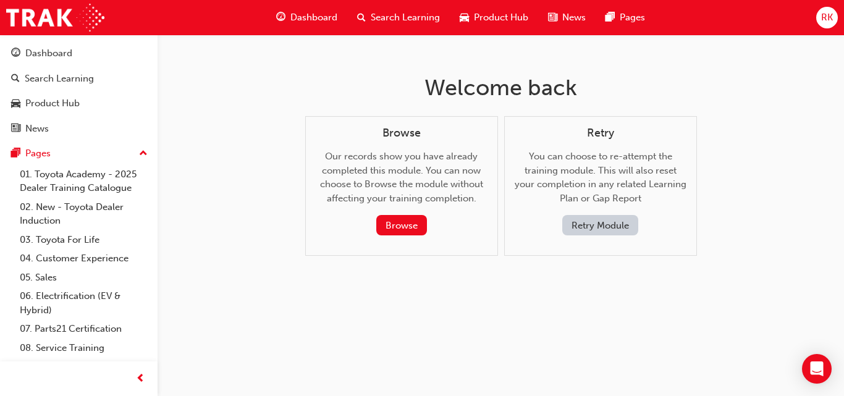
click at [420, 214] on div "Browse Our records show you have already completed this module. You can now cho…" at bounding box center [402, 181] width 172 height 109
click at [414, 222] on button "Browse" at bounding box center [401, 225] width 51 height 20
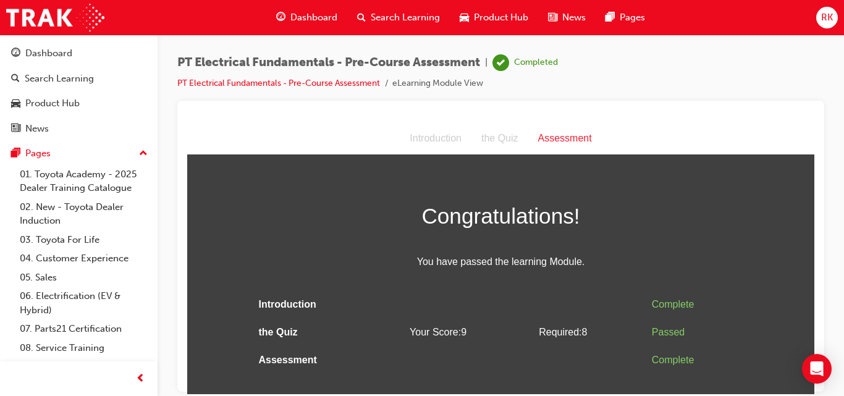
click at [329, 15] on span "Dashboard" at bounding box center [313, 18] width 47 height 14
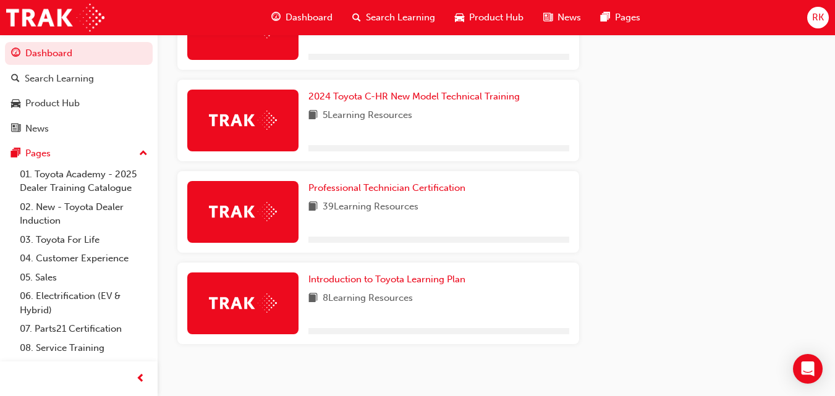
scroll to position [764, 0]
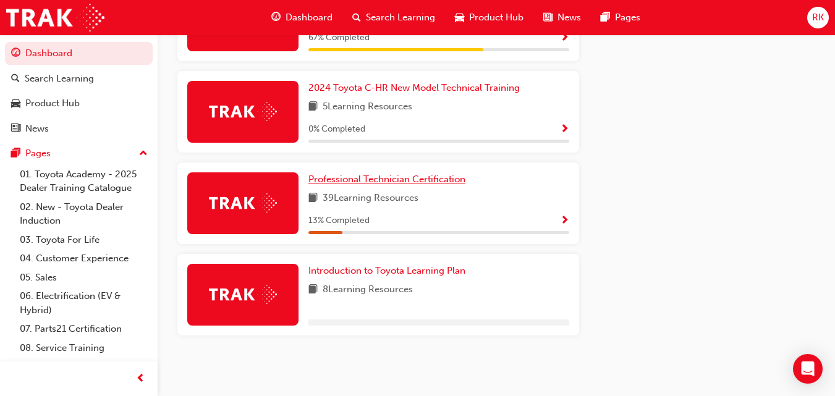
click at [428, 177] on span "Professional Technician Certification" at bounding box center [386, 179] width 157 height 11
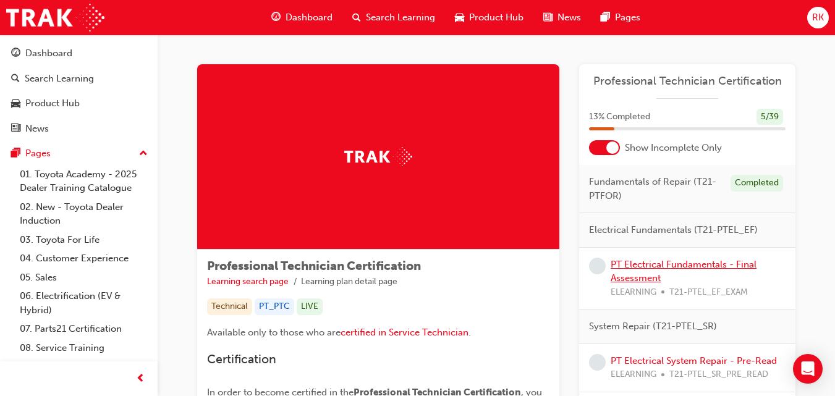
click at [701, 263] on link "PT Electrical Fundamentals - Final Assessment" at bounding box center [683, 271] width 146 height 25
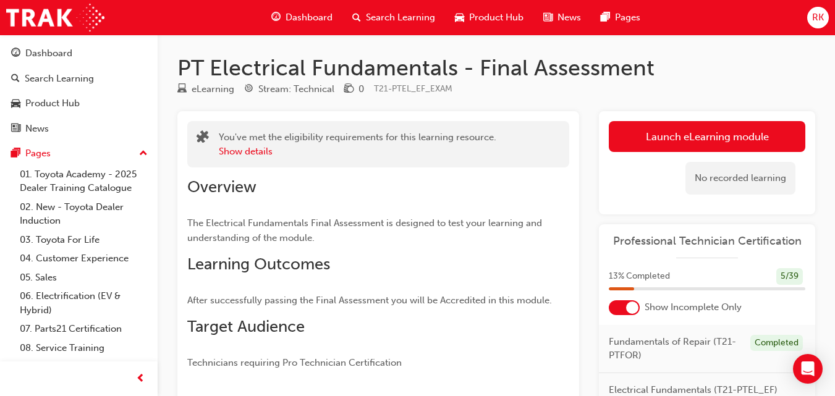
click at [724, 141] on link "Launch eLearning module" at bounding box center [707, 136] width 196 height 31
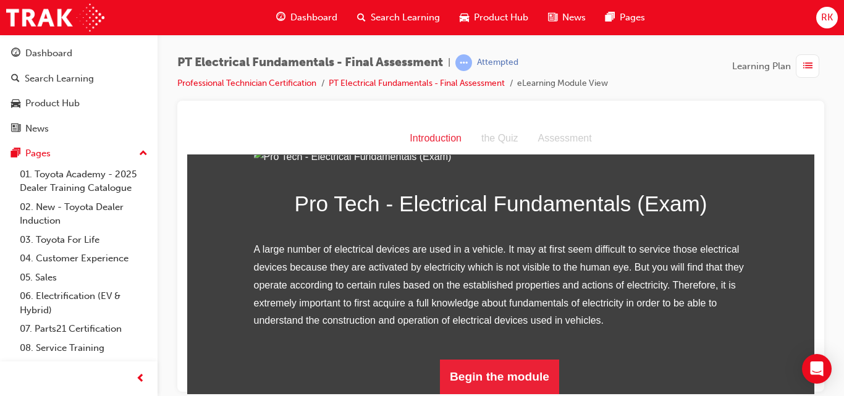
scroll to position [176, 0]
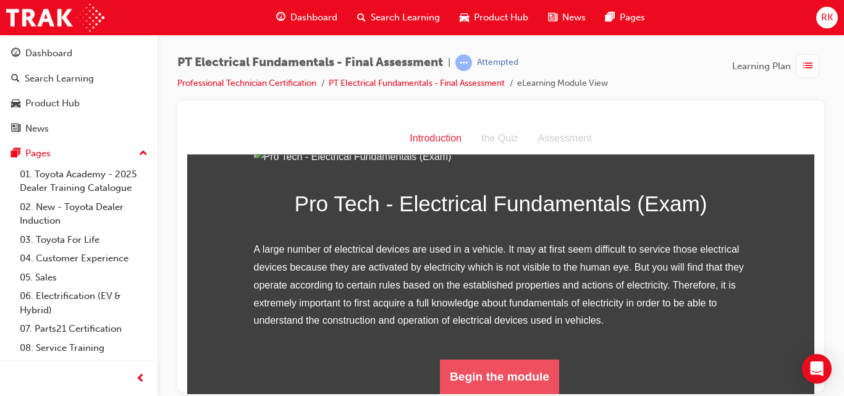
click at [496, 384] on button "Begin the module" at bounding box center [499, 376] width 119 height 35
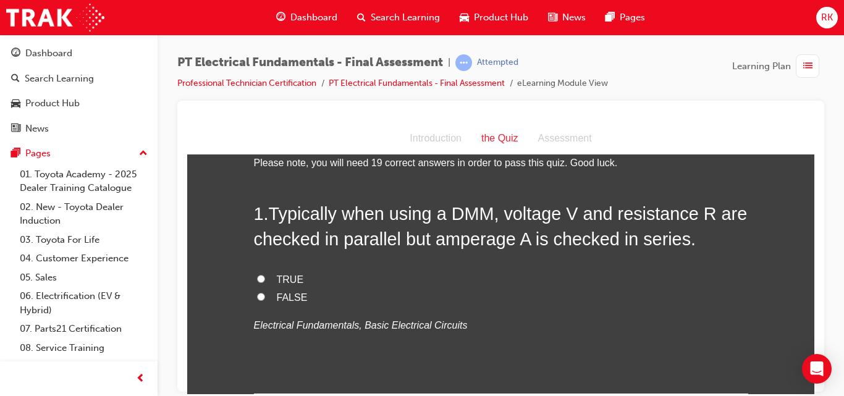
scroll to position [64, 0]
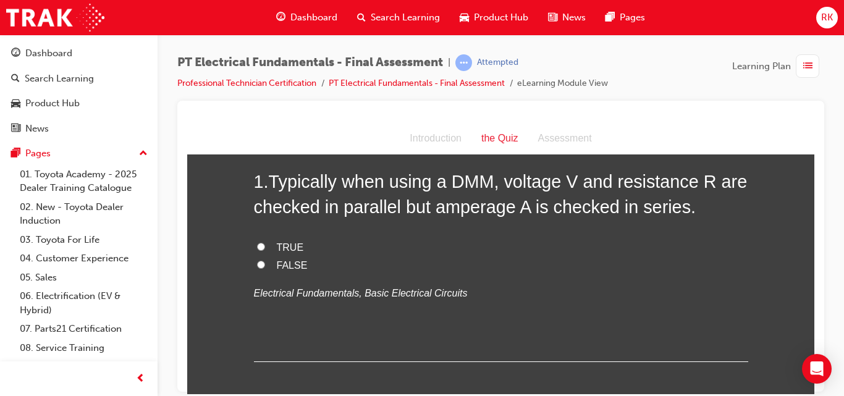
click at [257, 247] on input "TRUE" at bounding box center [261, 246] width 8 height 8
radio input "true"
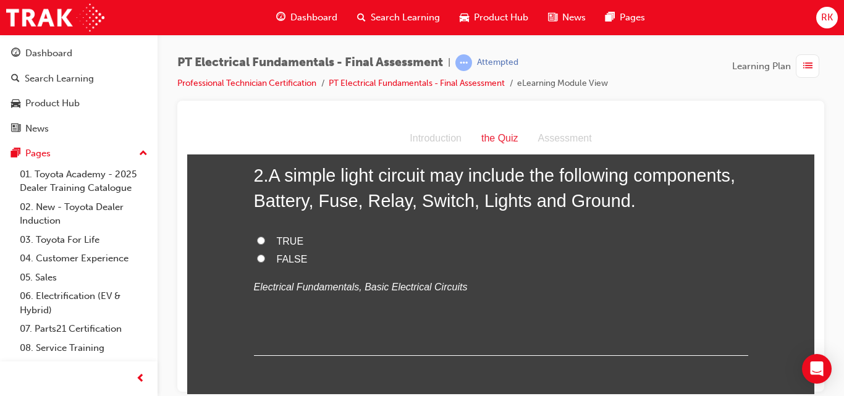
scroll to position [306, 0]
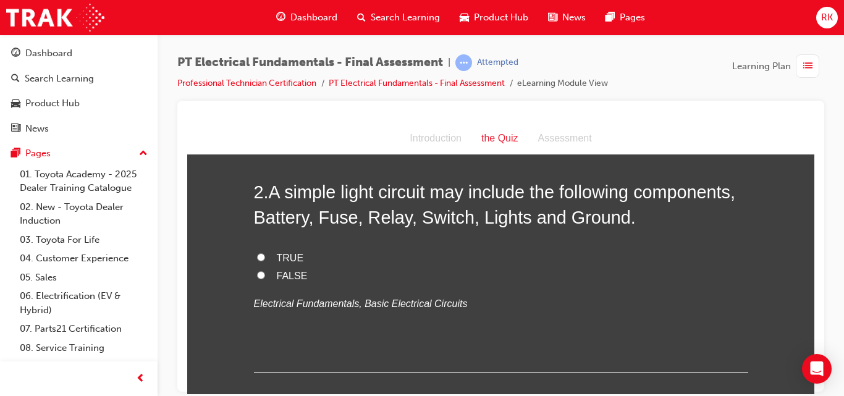
click at [257, 258] on input "TRUE" at bounding box center [261, 257] width 8 height 8
radio input "true"
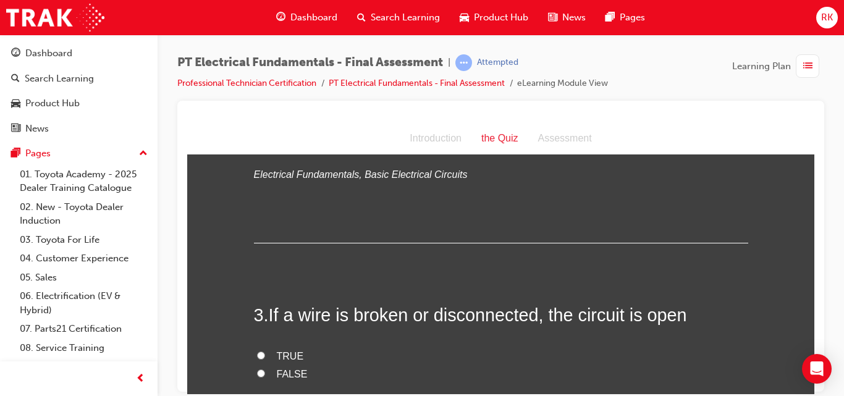
scroll to position [548, 0]
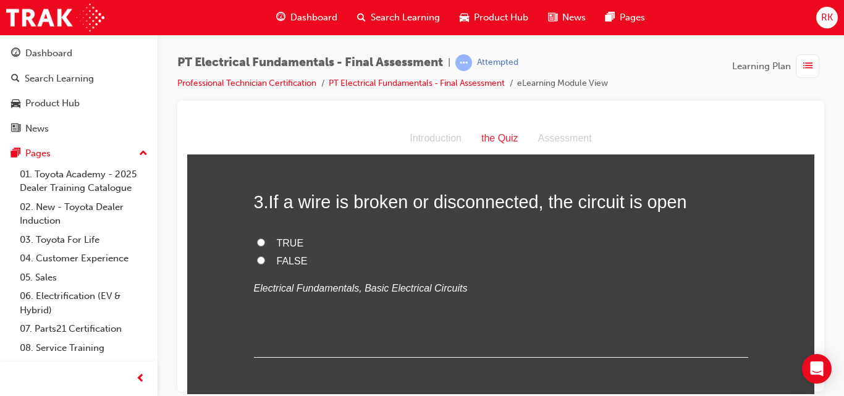
click at [258, 242] on input "TRUE" at bounding box center [261, 242] width 8 height 8
radio input "true"
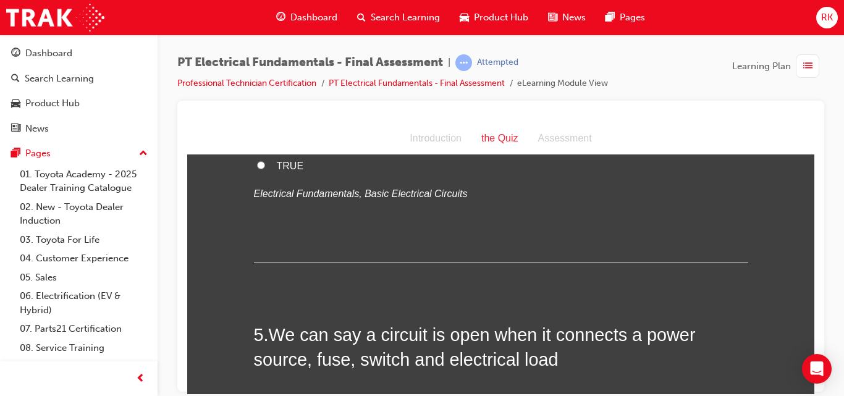
scroll to position [758, 0]
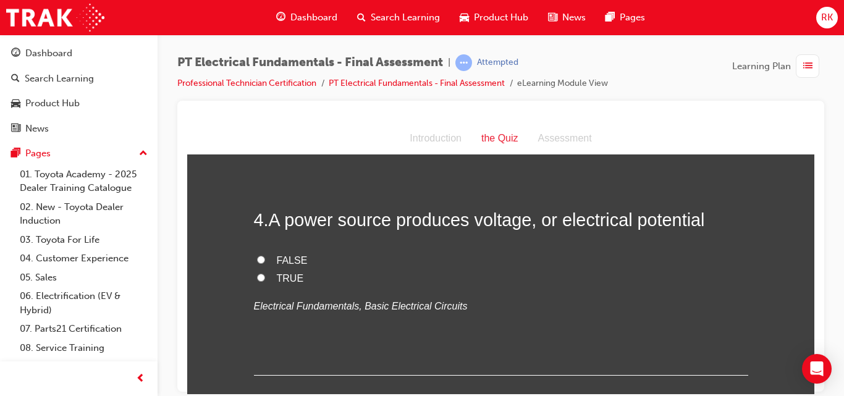
click at [258, 276] on input "TRUE" at bounding box center [261, 277] width 8 height 8
radio input "true"
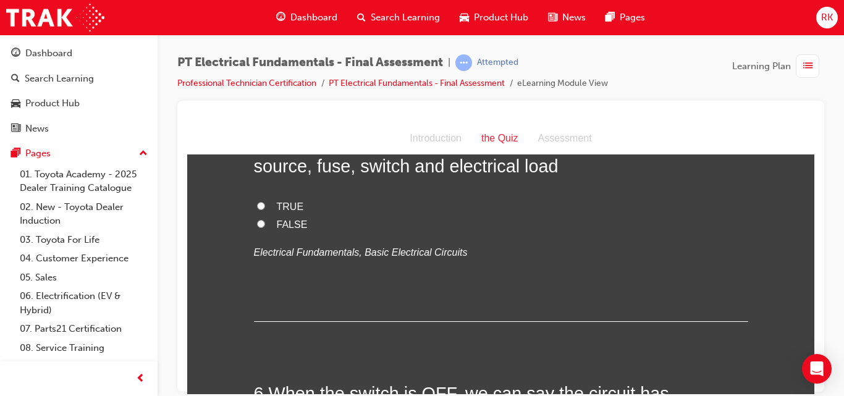
scroll to position [951, 0]
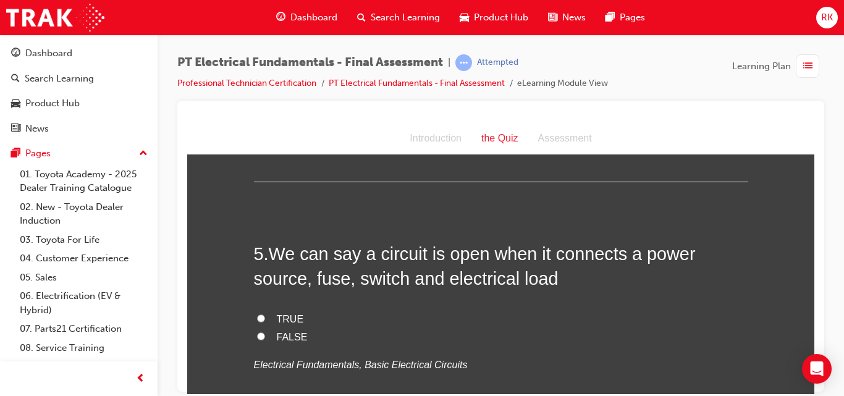
click at [257, 336] on input "FALSE" at bounding box center [261, 336] width 8 height 8
radio input "true"
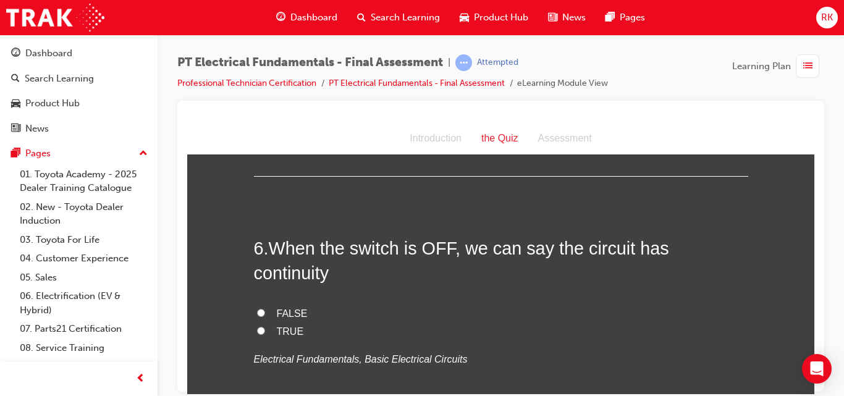
scroll to position [1225, 0]
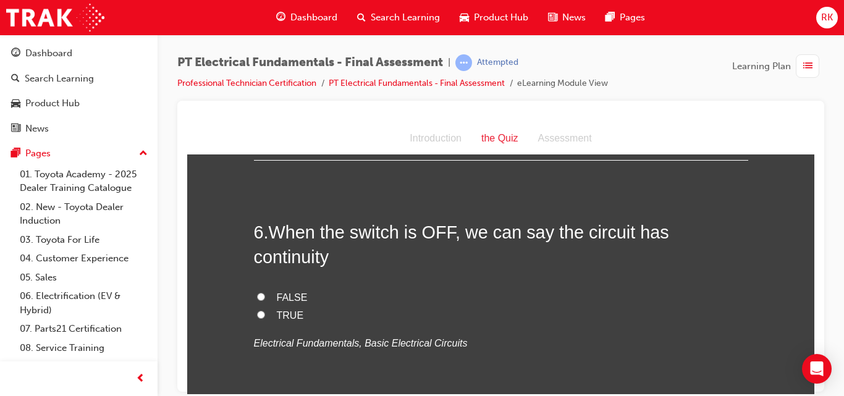
click at [257, 292] on input "FALSE" at bounding box center [261, 296] width 8 height 8
radio input "true"
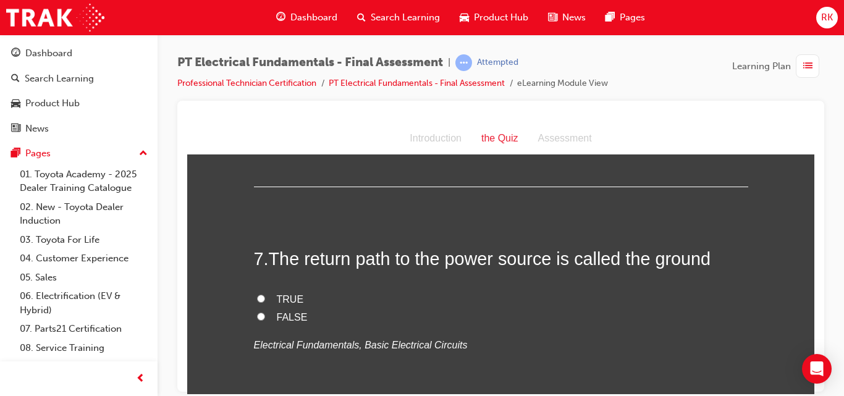
scroll to position [1466, 0]
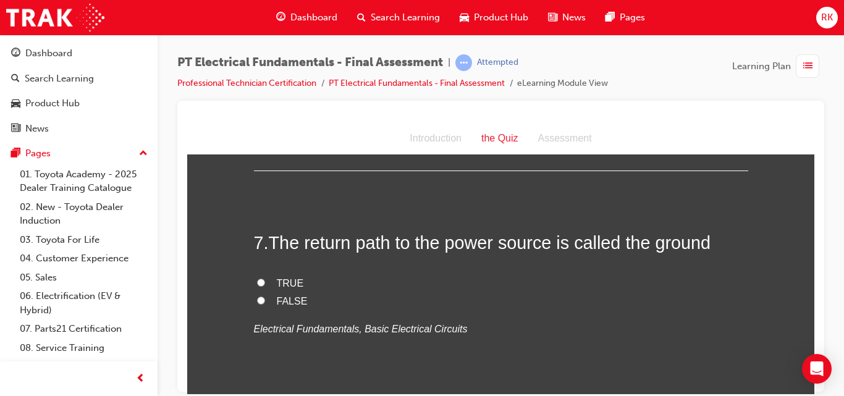
click at [257, 278] on input "TRUE" at bounding box center [261, 282] width 8 height 8
radio input "true"
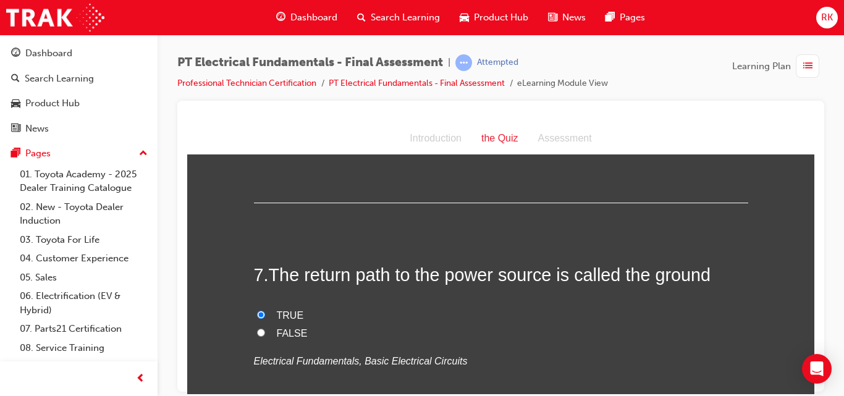
scroll to position [1418, 0]
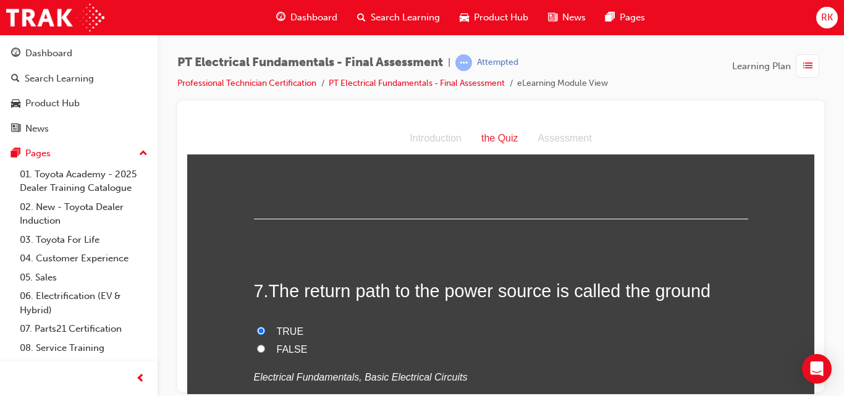
click at [257, 344] on input "FALSE" at bounding box center [261, 348] width 8 height 8
radio input "true"
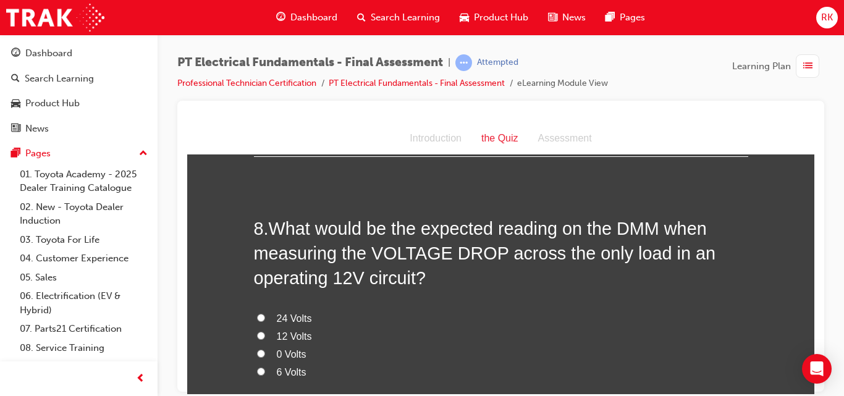
scroll to position [1724, 0]
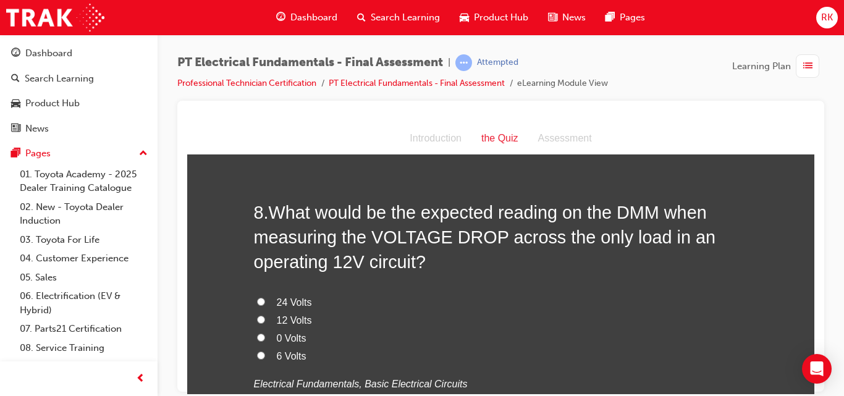
click at [257, 315] on input "12 Volts" at bounding box center [261, 319] width 8 height 8
radio input "true"
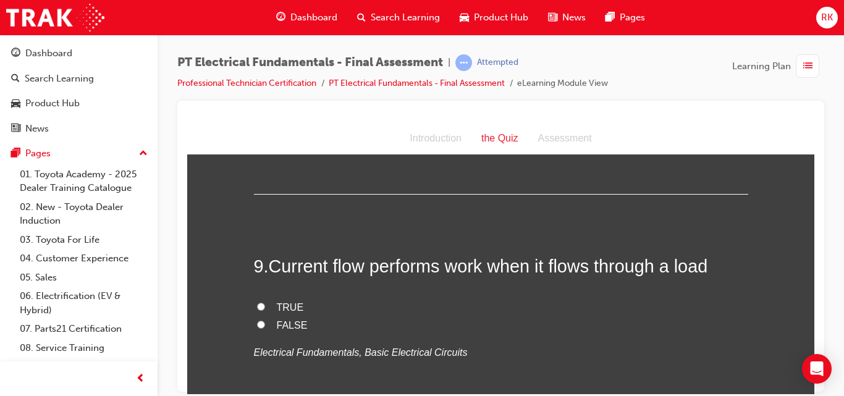
scroll to position [1998, 0]
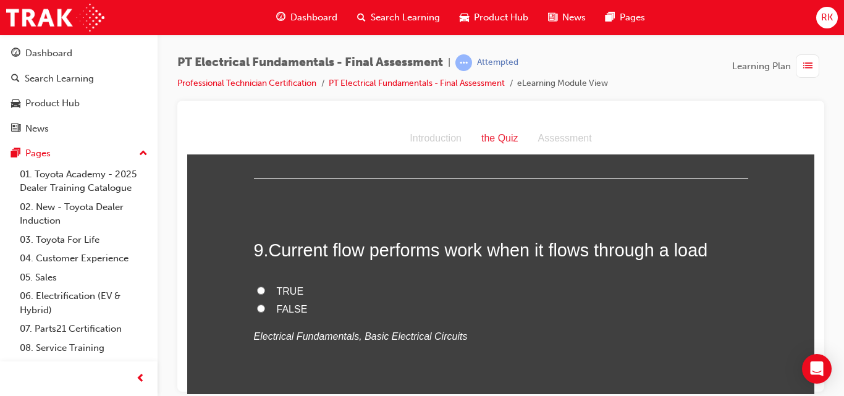
click at [257, 286] on input "TRUE" at bounding box center [261, 290] width 8 height 8
radio input "true"
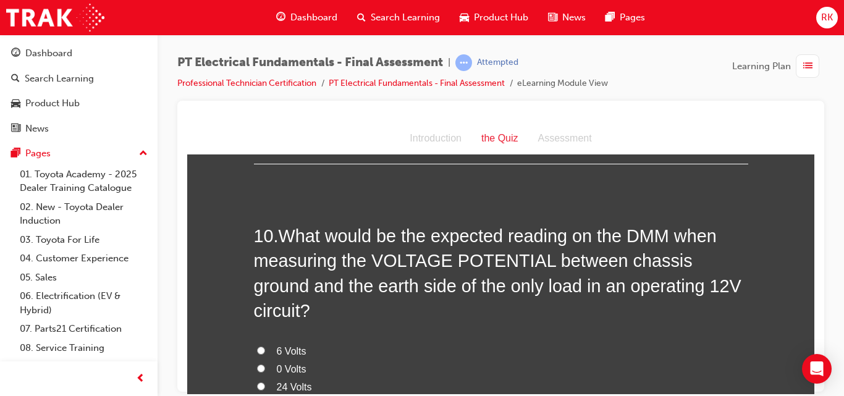
scroll to position [2272, 0]
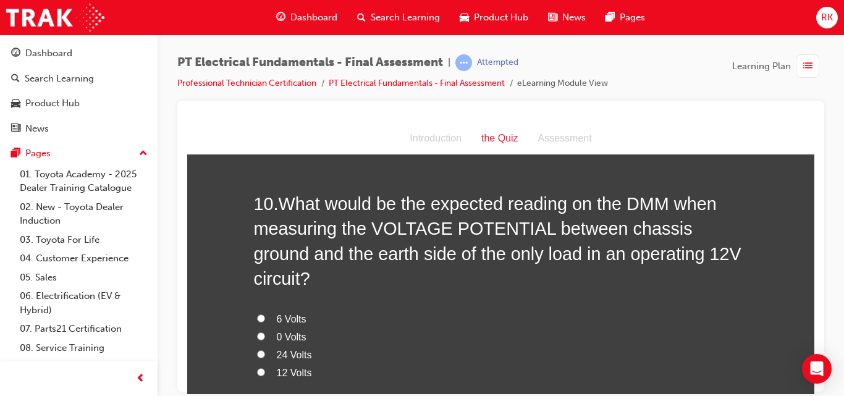
click at [257, 332] on input "0 Volts" at bounding box center [261, 336] width 8 height 8
radio input "true"
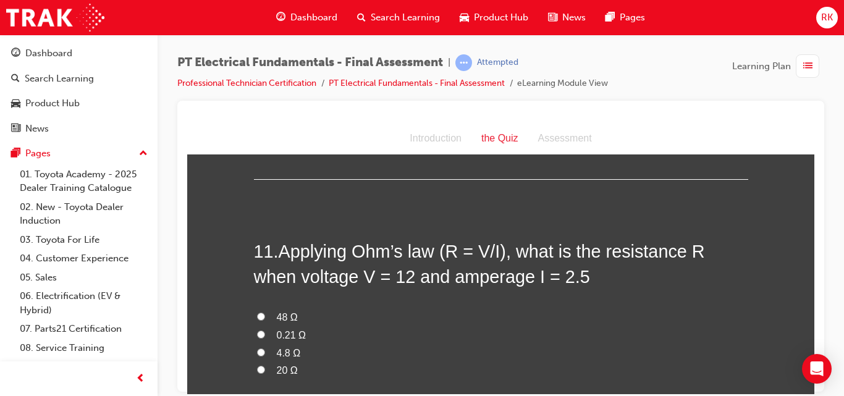
scroll to position [2578, 0]
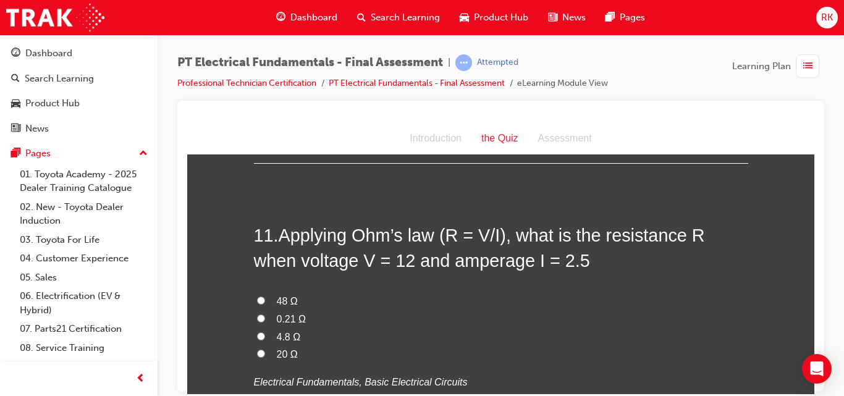
click at [257, 332] on input "4.8 Ω" at bounding box center [261, 336] width 8 height 8
radio input "true"
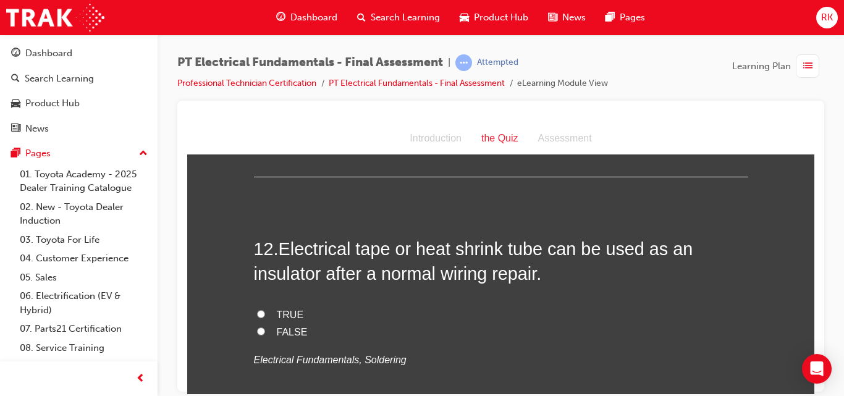
scroll to position [2836, 0]
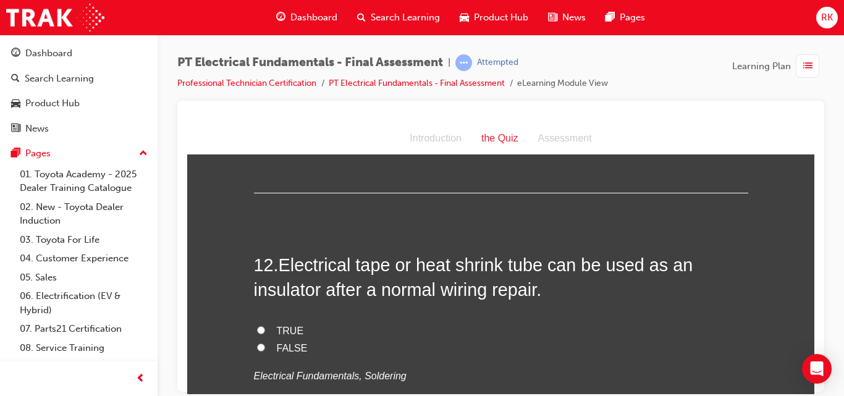
click at [257, 326] on input "TRUE" at bounding box center [261, 330] width 8 height 8
radio input "true"
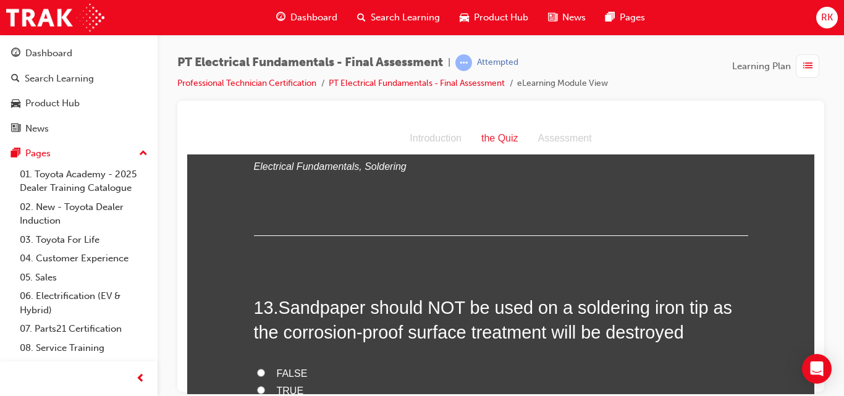
scroll to position [3062, 0]
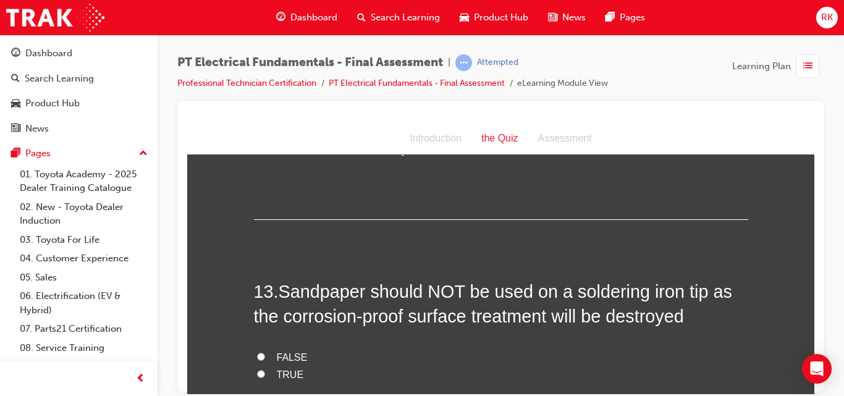
drag, startPoint x: 811, startPoint y: 258, endPoint x: 1005, endPoint y: 378, distance: 228.4
click at [257, 352] on input "FALSE" at bounding box center [261, 356] width 8 height 8
radio input "true"
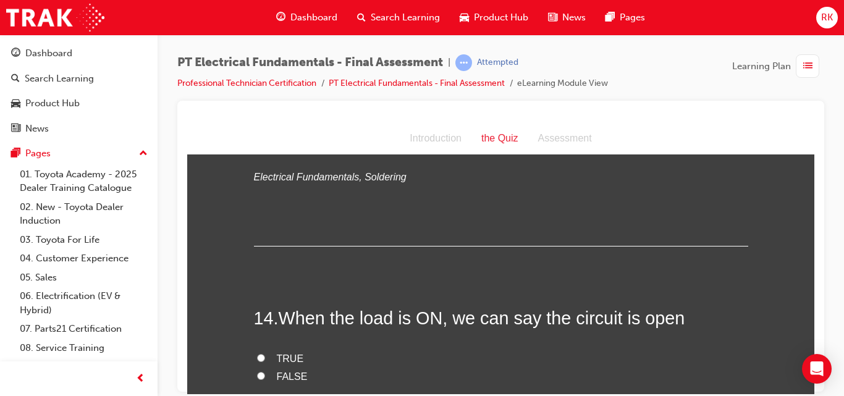
scroll to position [3110, 0]
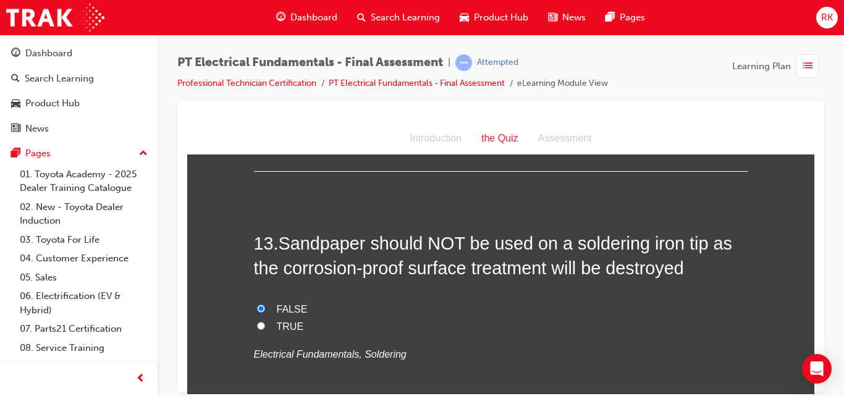
click at [257, 321] on input "TRUE" at bounding box center [261, 325] width 8 height 8
radio input "true"
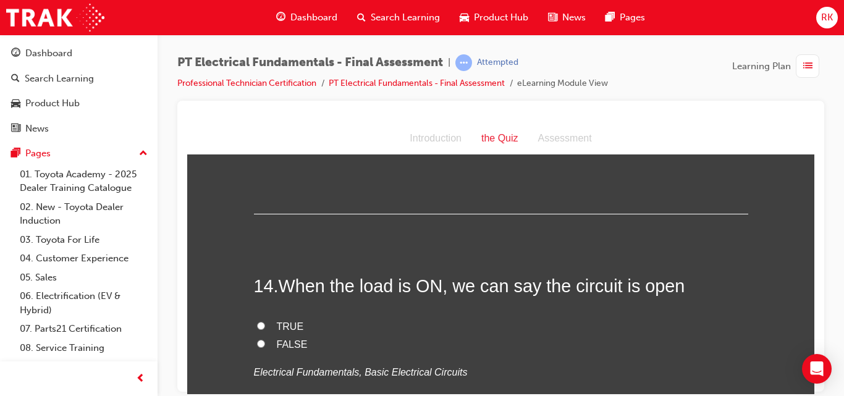
scroll to position [3335, 0]
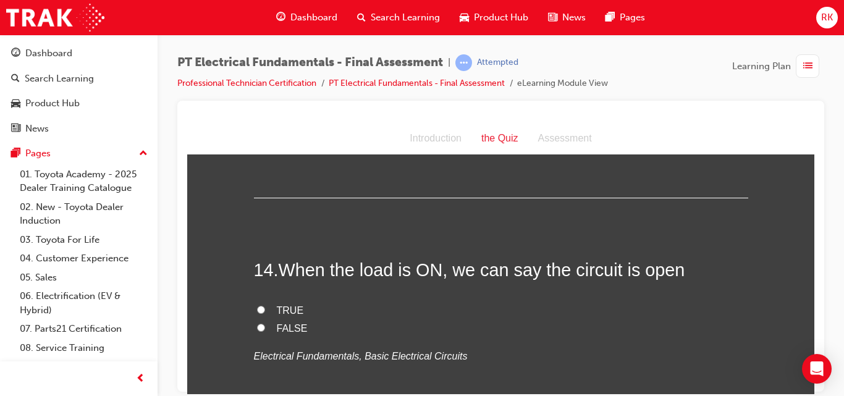
click at [257, 323] on input "FALSE" at bounding box center [261, 327] width 8 height 8
radio input "true"
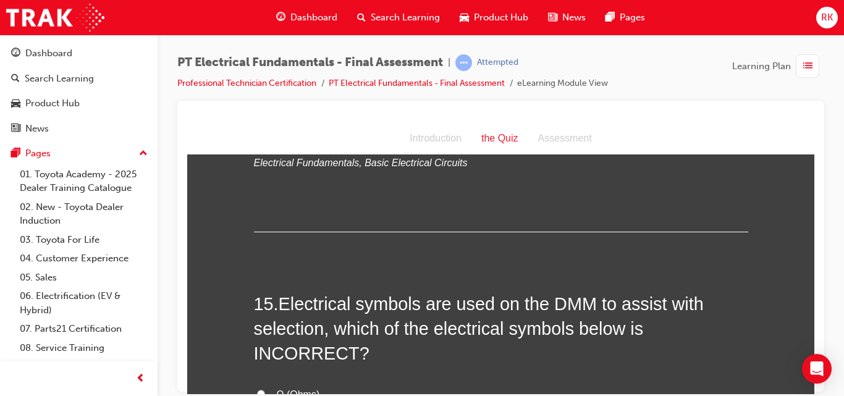
scroll to position [3561, 0]
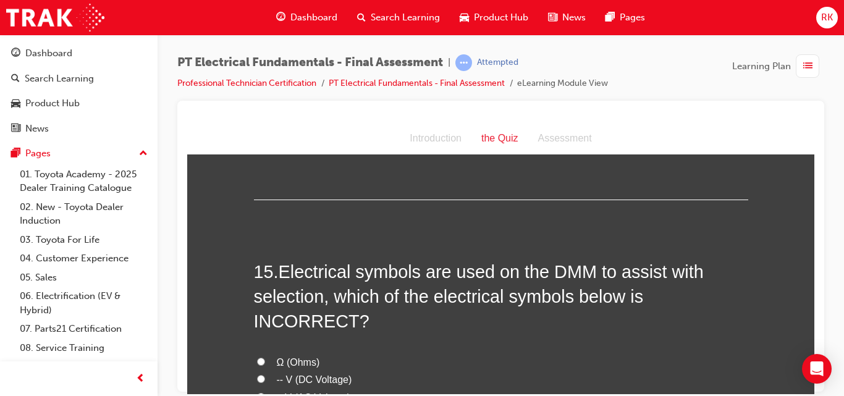
radio input "true"
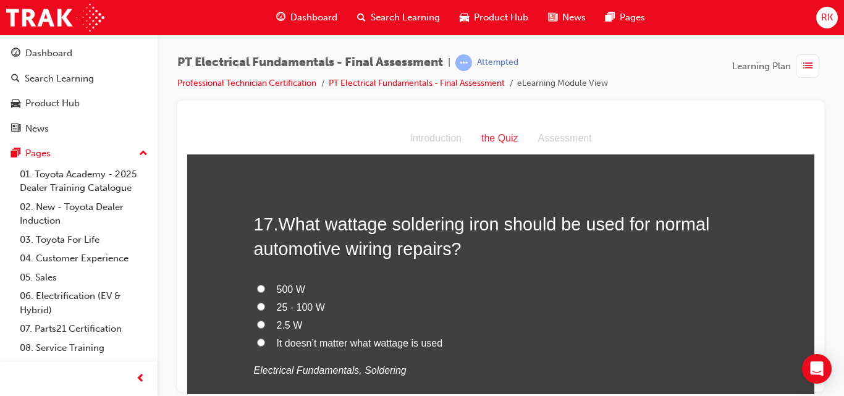
scroll to position [4125, 0]
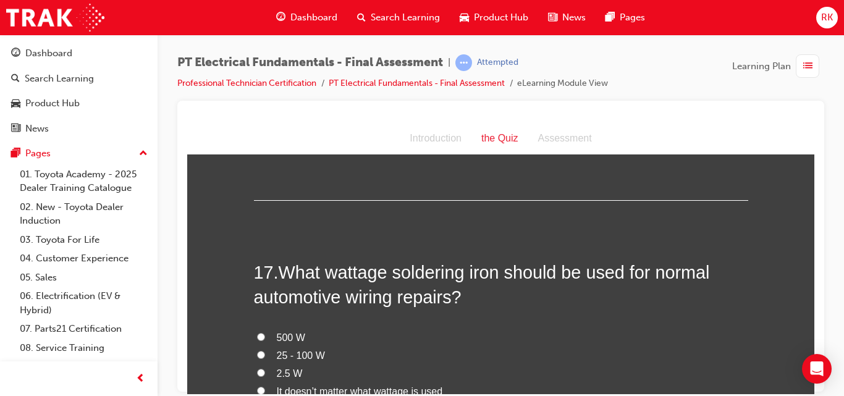
click at [257, 350] on input "25 - 100 W" at bounding box center [261, 354] width 8 height 8
radio input "true"
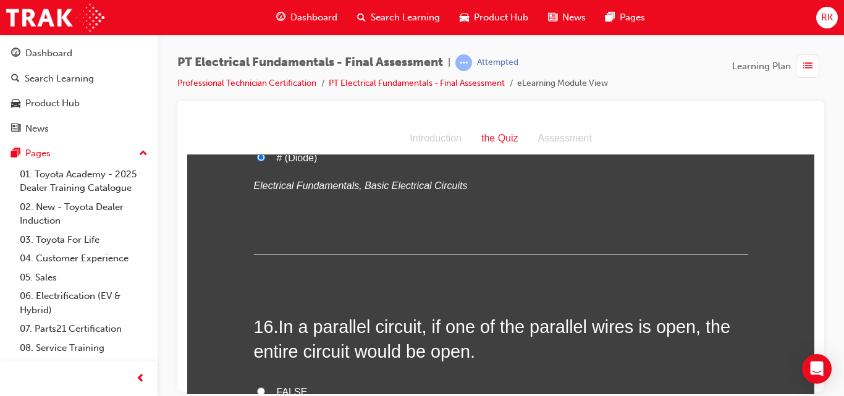
scroll to position [3867, 0]
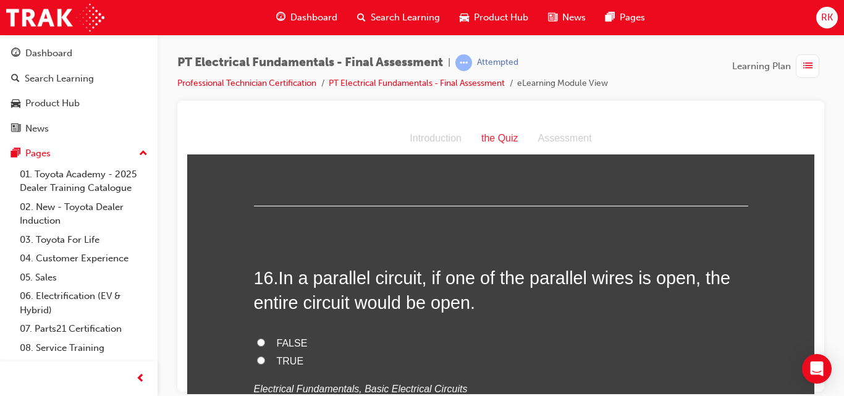
drag, startPoint x: 811, startPoint y: 282, endPoint x: 1002, endPoint y: 407, distance: 228.3
click at [257, 338] on input "FALSE" at bounding box center [261, 342] width 8 height 8
radio input "true"
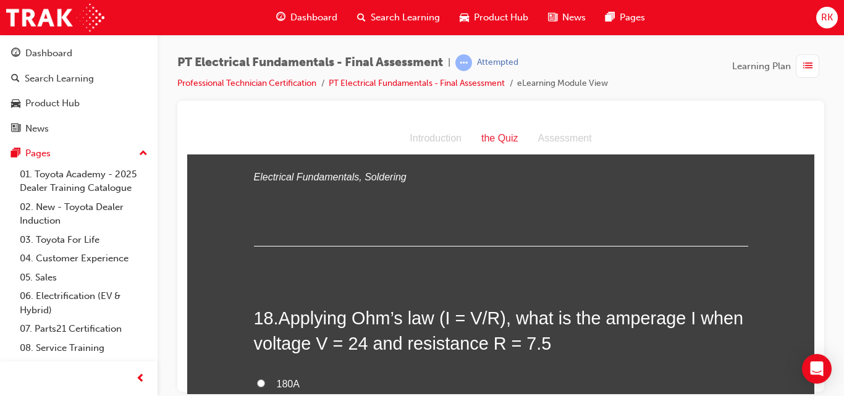
scroll to position [4399, 0]
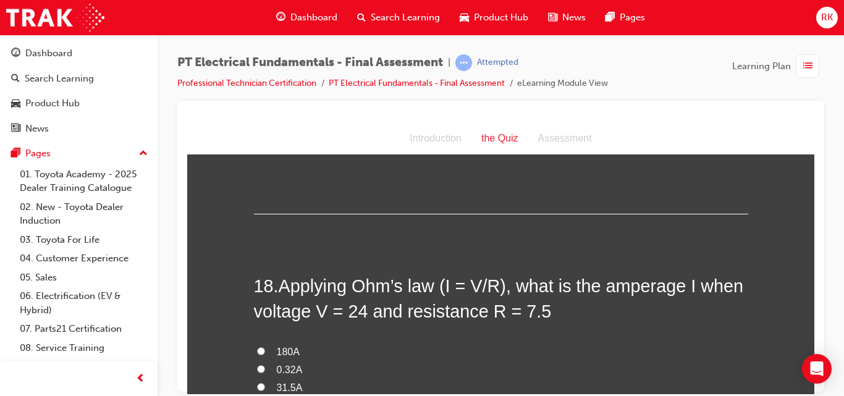
radio input "true"
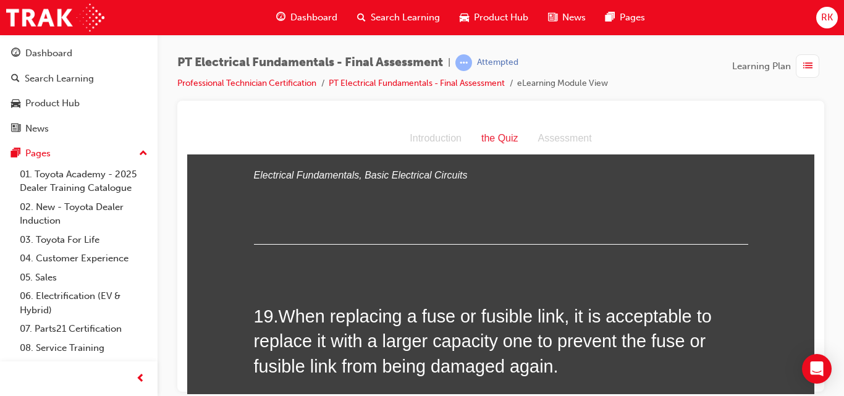
scroll to position [4689, 0]
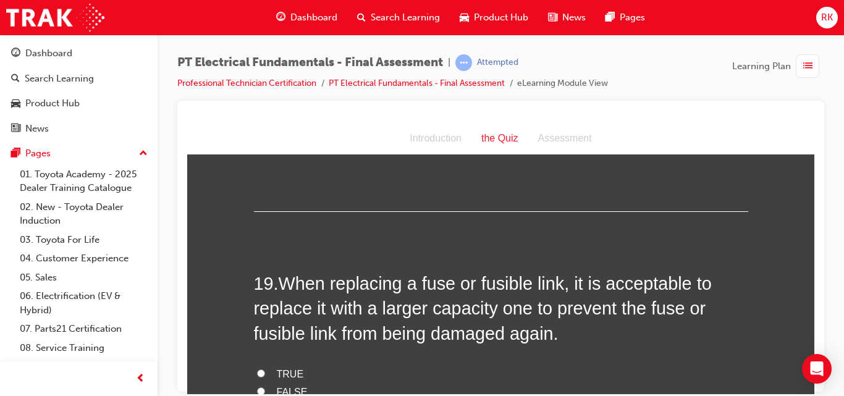
click at [259, 387] on input "FALSE" at bounding box center [261, 391] width 8 height 8
radio input "true"
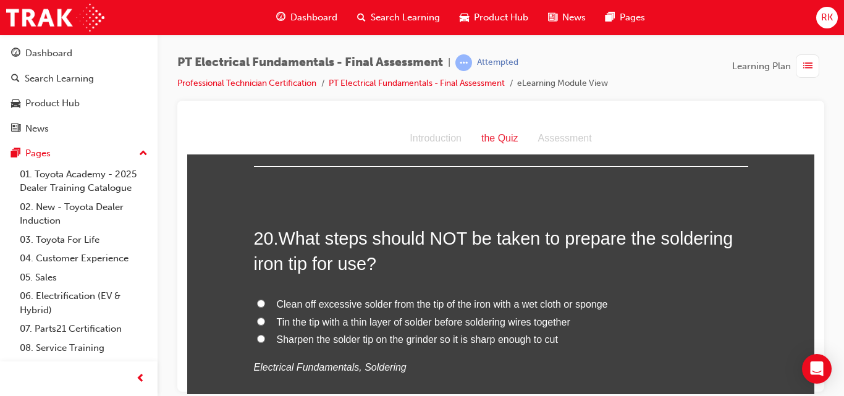
scroll to position [4979, 0]
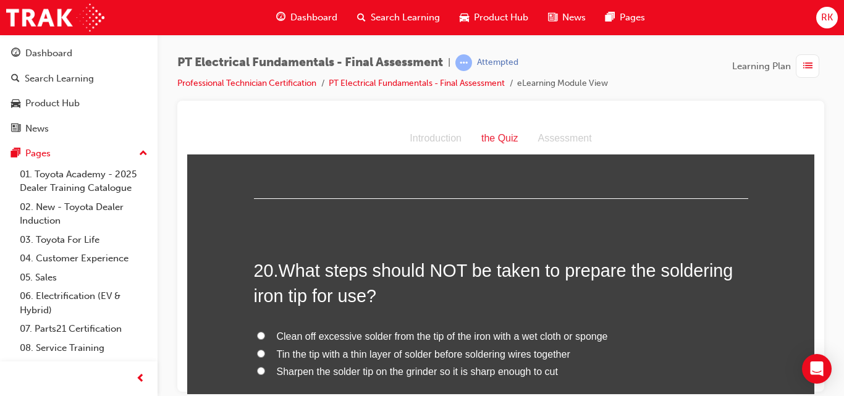
click at [257, 331] on input "Clean off excessive solder from the tip of the iron with a wet cloth or sponge" at bounding box center [261, 335] width 8 height 8
radio input "true"
click at [257, 349] on input "Tin the tip with a thin layer of solder before soldering wires together" at bounding box center [261, 353] width 8 height 8
radio input "true"
click at [257, 331] on input "Clean off excessive solder from the tip of the iron with a wet cloth or sponge" at bounding box center [261, 335] width 8 height 8
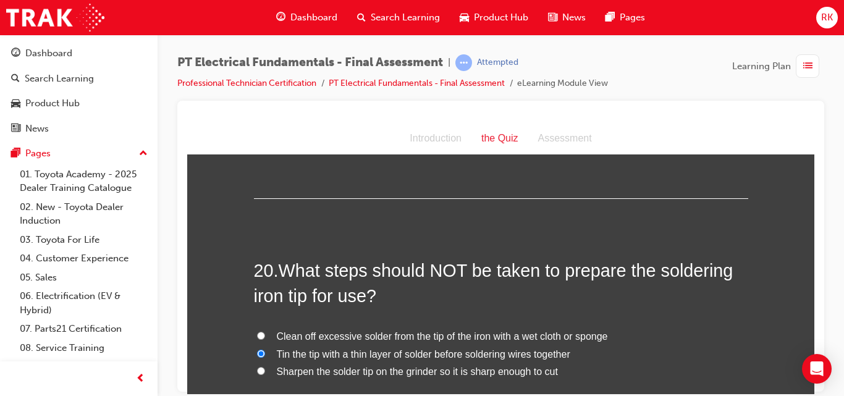
radio input "true"
click at [257, 366] on input "Sharpen the solder tip on the grinder so it is sharp enough to cut" at bounding box center [261, 370] width 8 height 8
radio input "true"
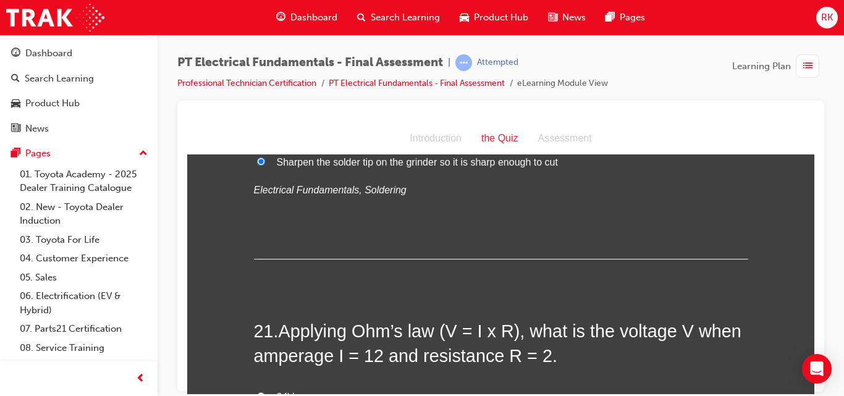
scroll to position [5237, 0]
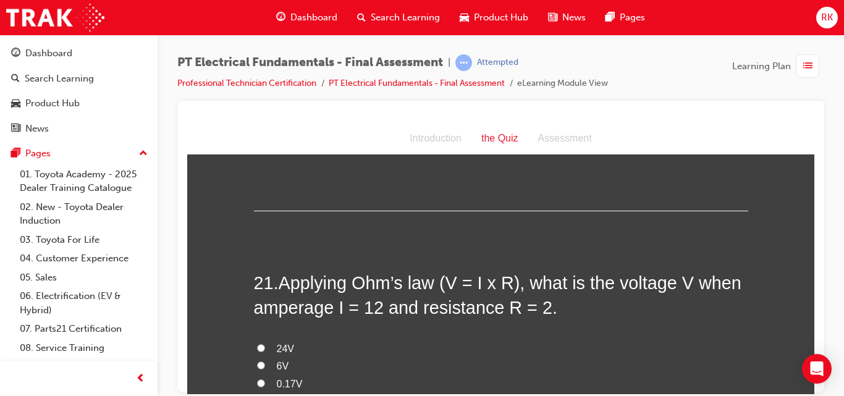
click at [258, 361] on input "6V" at bounding box center [261, 365] width 8 height 8
radio input "true"
click at [258, 344] on input "24V" at bounding box center [261, 348] width 8 height 8
radio input "true"
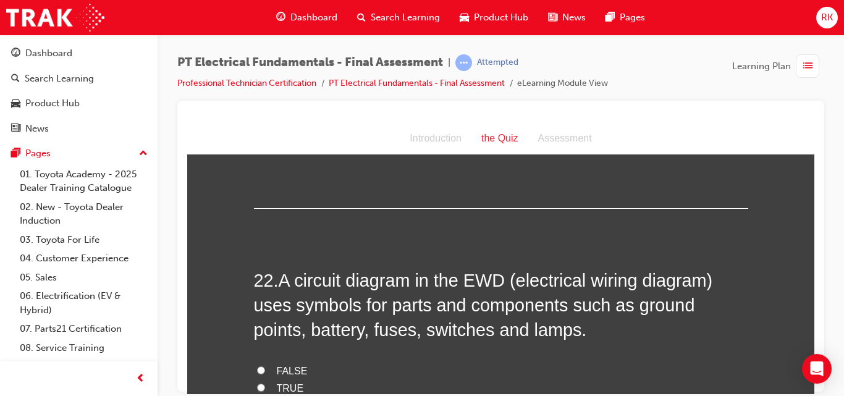
scroll to position [5542, 0]
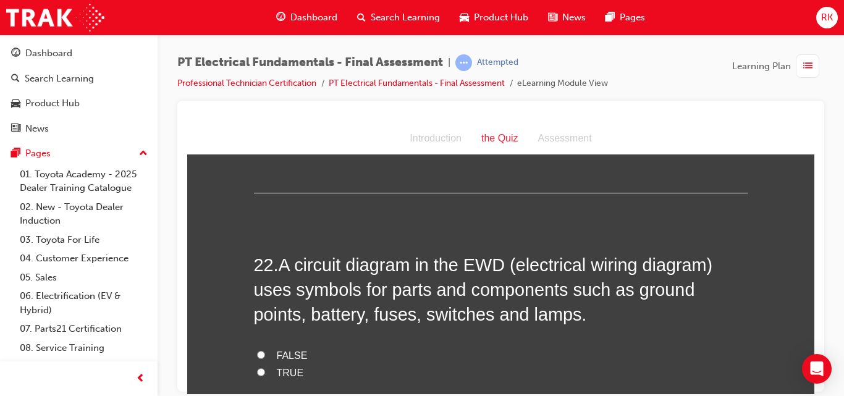
click at [258, 350] on input "FALSE" at bounding box center [261, 354] width 8 height 8
radio input "true"
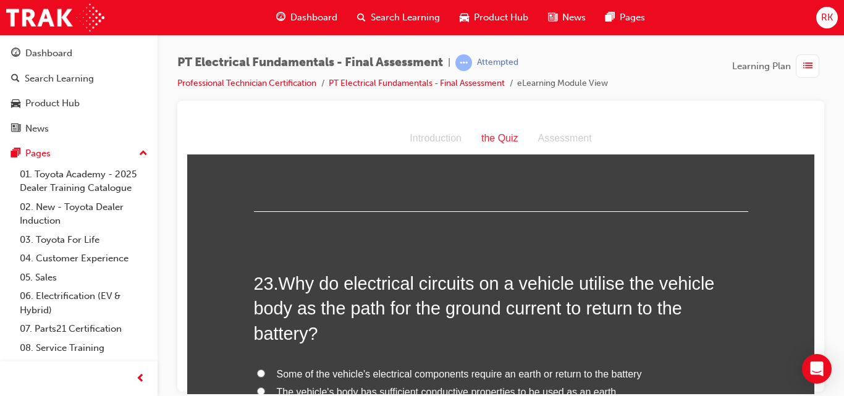
scroll to position [5825, 0]
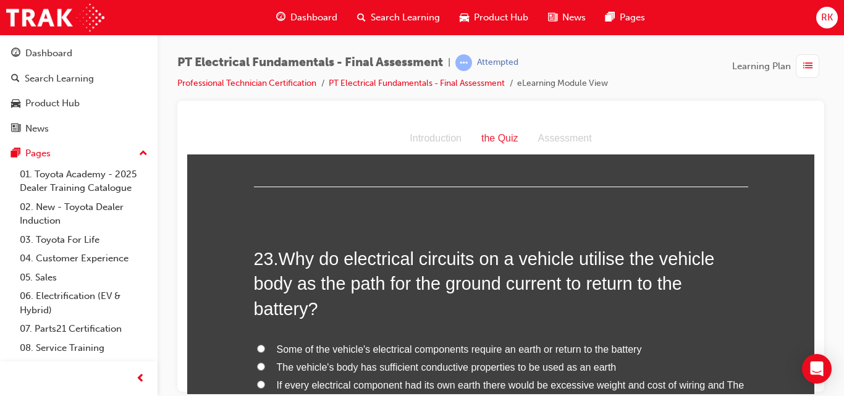
click at [257, 380] on input "If every electrical component had its own earth there would be excessive weight…" at bounding box center [261, 384] width 8 height 8
radio input "true"
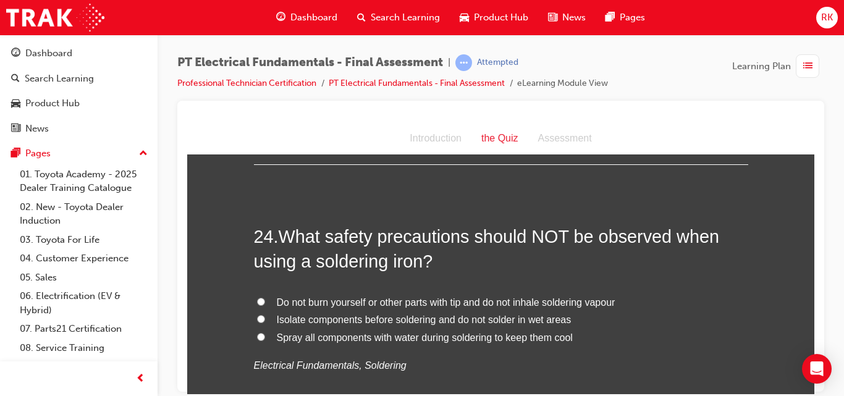
scroll to position [6145, 0]
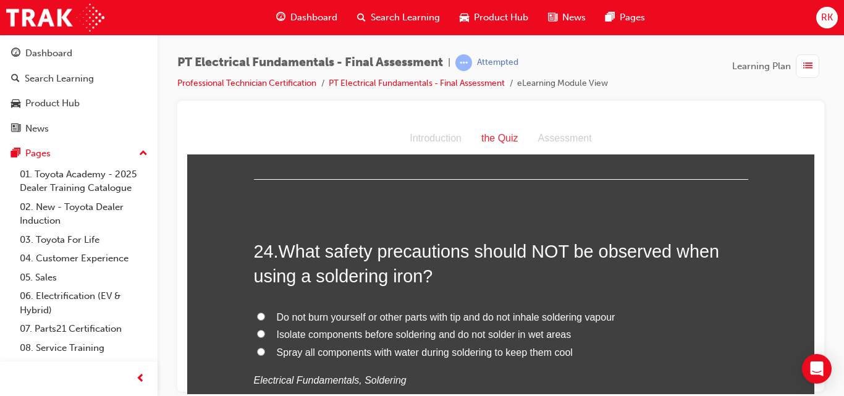
click at [257, 347] on input "Spray all components with water during soldering to keep them cool" at bounding box center [261, 351] width 8 height 8
radio input "true"
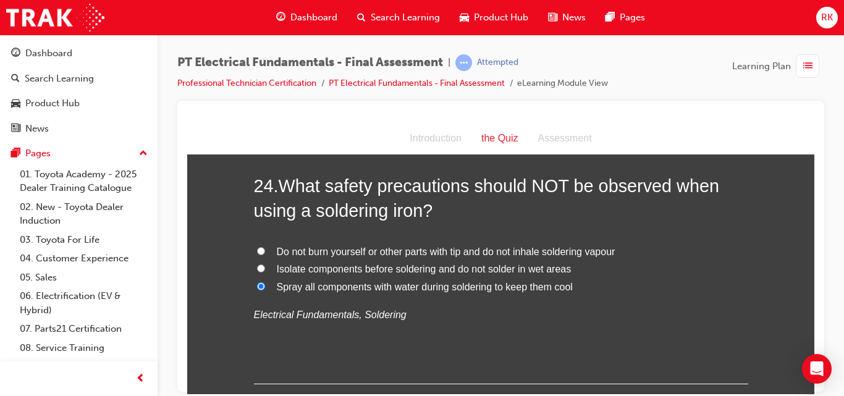
scroll to position [6220, 0]
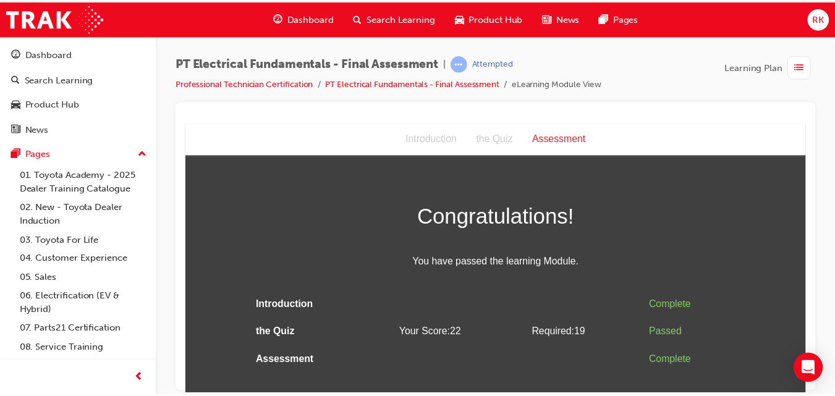
scroll to position [0, 0]
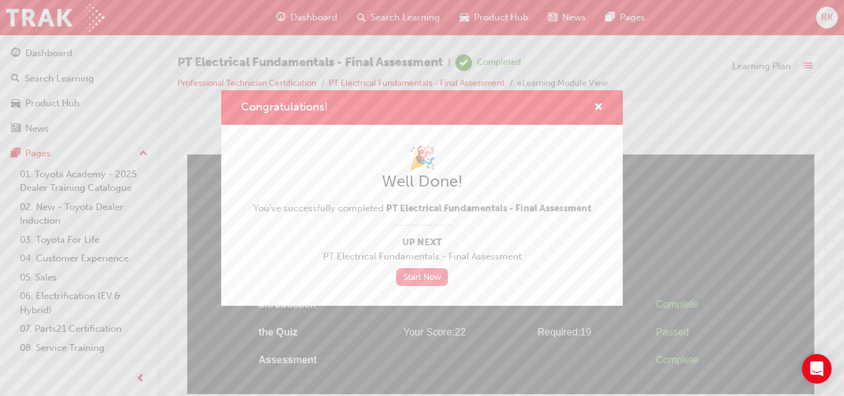
click at [423, 281] on link "Start Now" at bounding box center [422, 277] width 52 height 18
click at [600, 104] on span "cross-icon" at bounding box center [598, 108] width 9 height 11
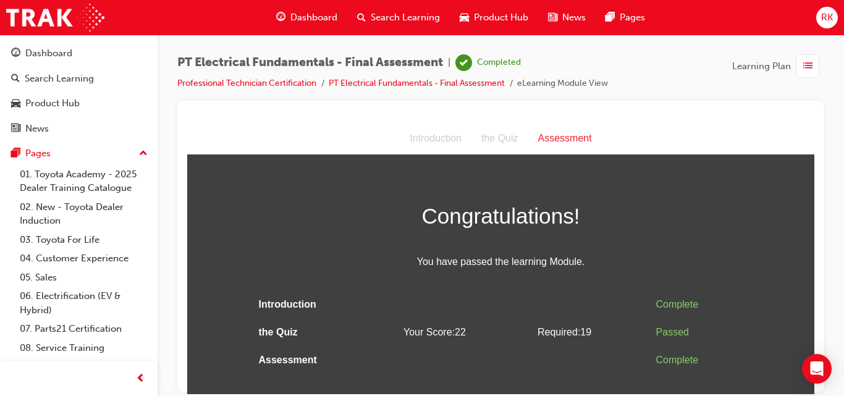
click at [298, 16] on span "Dashboard" at bounding box center [313, 18] width 47 height 14
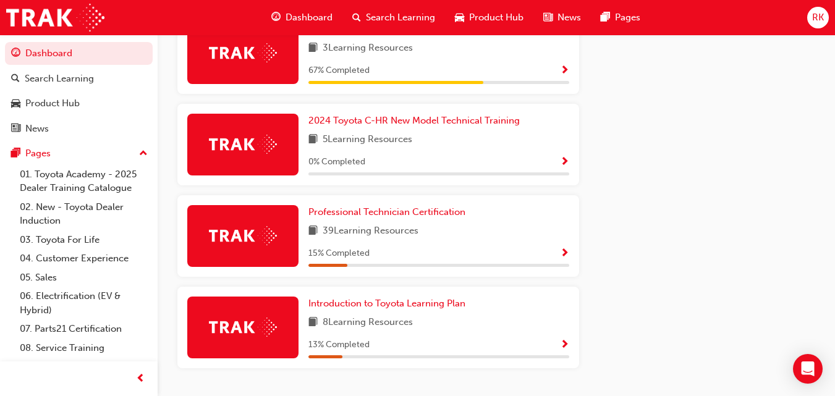
scroll to position [724, 0]
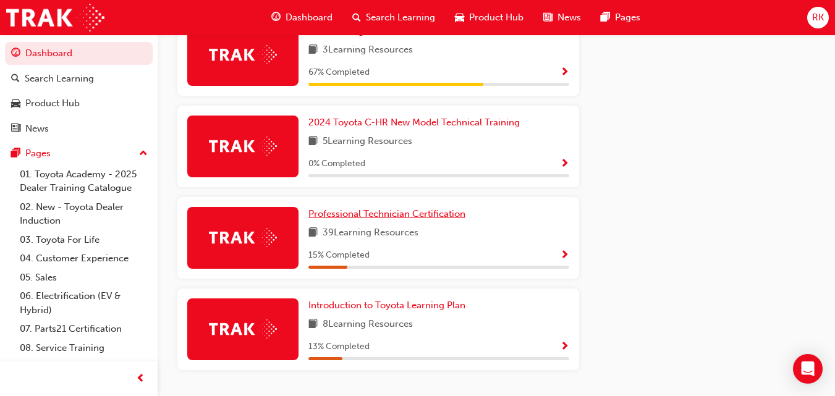
click at [369, 219] on span "Professional Technician Certification" at bounding box center [386, 213] width 157 height 11
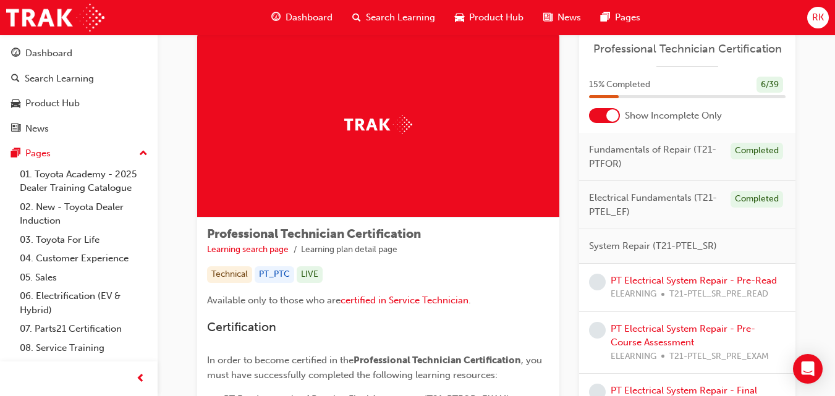
scroll to position [133, 0]
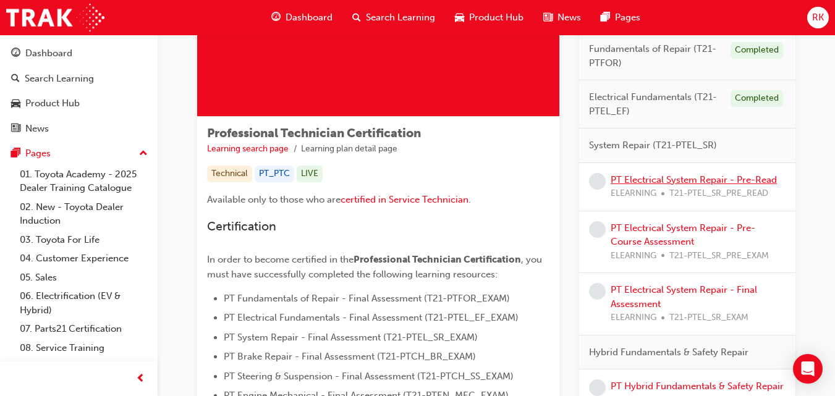
click at [644, 183] on link "PT Electrical System Repair - Pre-Read" at bounding box center [693, 179] width 166 height 11
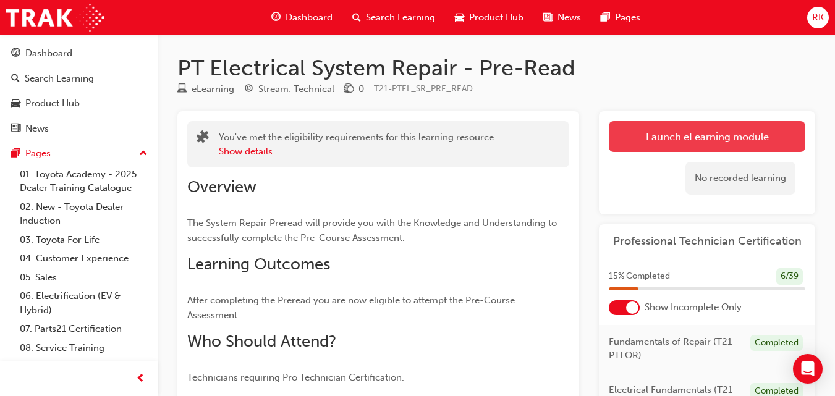
click at [729, 126] on link "Launch eLearning module" at bounding box center [707, 136] width 196 height 31
